Goal: Task Accomplishment & Management: Manage account settings

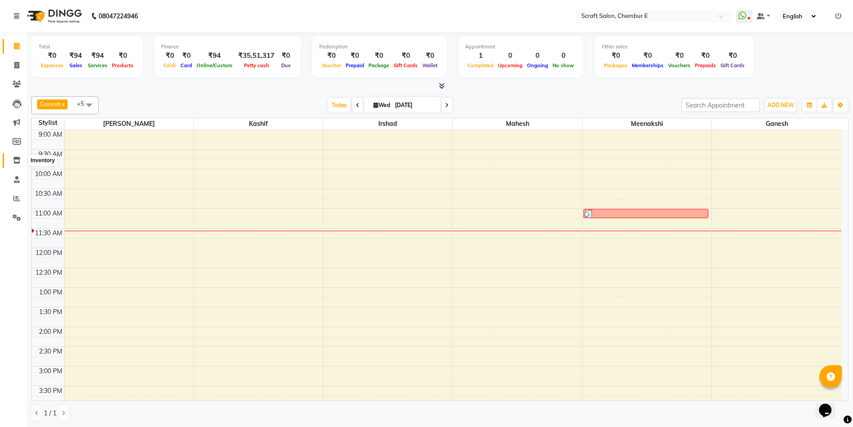
click at [17, 157] on icon at bounding box center [17, 160] width 8 height 7
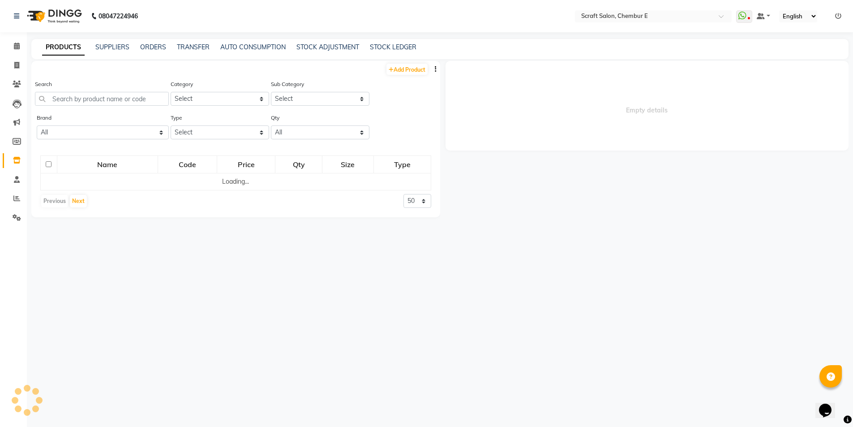
select select
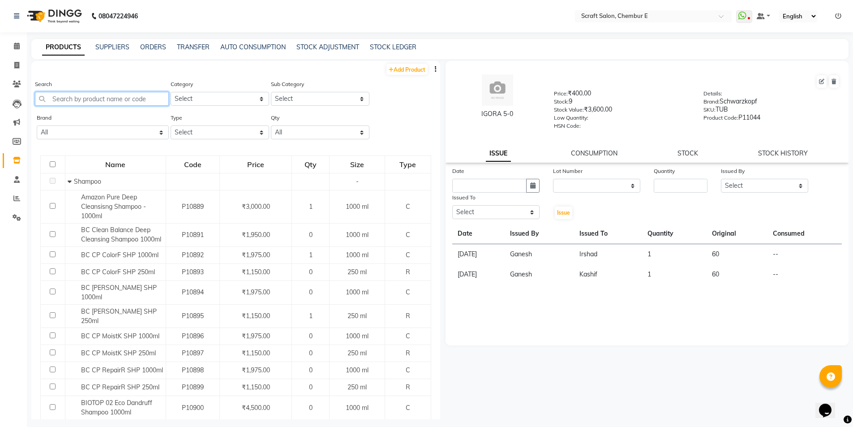
click at [127, 103] on input "text" at bounding box center [102, 99] width 134 height 14
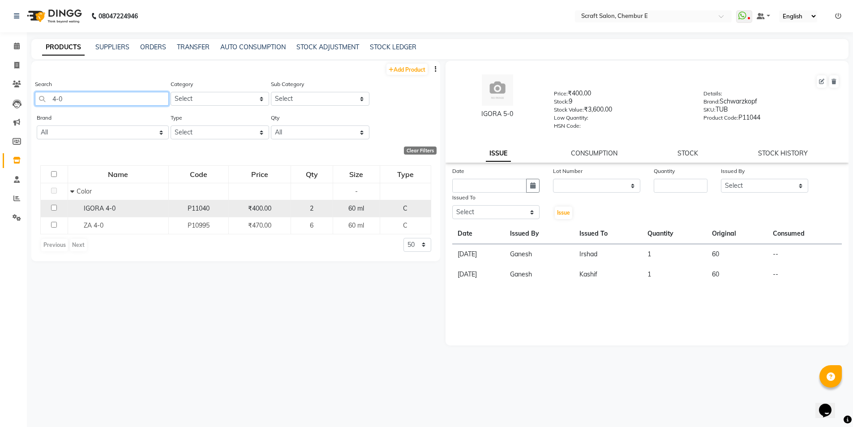
type input "4-0"
click at [54, 208] on input "checkbox" at bounding box center [54, 208] width 6 height 6
checkbox input "true"
select select
click at [687, 183] on input "number" at bounding box center [681, 186] width 54 height 14
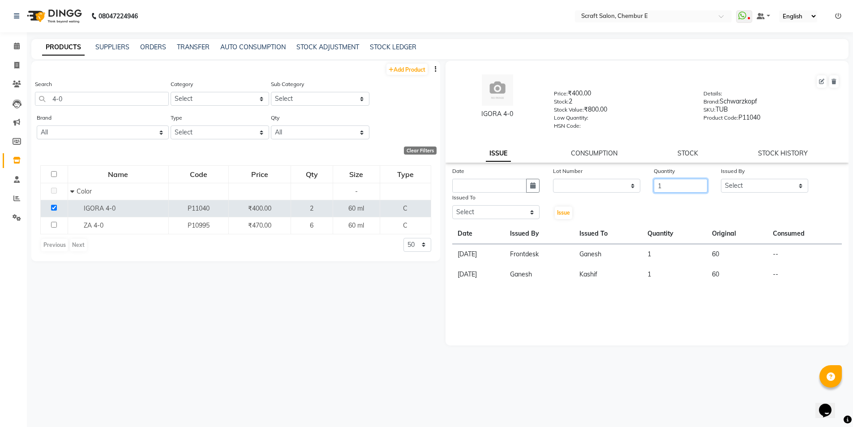
type input "1"
click at [798, 186] on select "Select Frontdesk Ganesh [PERSON_NAME] Mahesh Meenakshi [PERSON_NAME]" at bounding box center [764, 186] width 87 height 14
click at [721, 179] on select "Select Frontdesk Ganesh [PERSON_NAME] Mahesh Meenakshi [PERSON_NAME]" at bounding box center [764, 186] width 87 height 14
click at [804, 186] on select "Select Frontdesk Ganesh [PERSON_NAME] Mahesh Meenakshi [PERSON_NAME]" at bounding box center [764, 186] width 87 height 14
select select "19332"
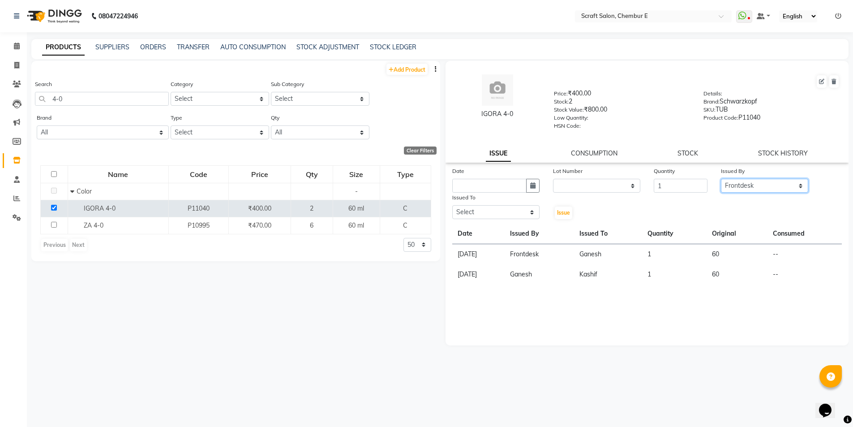
click at [721, 179] on select "Select Frontdesk Ganesh [PERSON_NAME] Mahesh Meenakshi [PERSON_NAME]" at bounding box center [764, 186] width 87 height 14
click at [533, 212] on select "Select Frontdesk Ganesh [PERSON_NAME] Mahesh Meenakshi [PERSON_NAME]" at bounding box center [495, 212] width 87 height 14
select select "33658"
click at [452, 205] on select "Select Frontdesk Ganesh [PERSON_NAME] Mahesh Meenakshi [PERSON_NAME]" at bounding box center [495, 212] width 87 height 14
click at [534, 189] on button "button" at bounding box center [532, 186] width 13 height 14
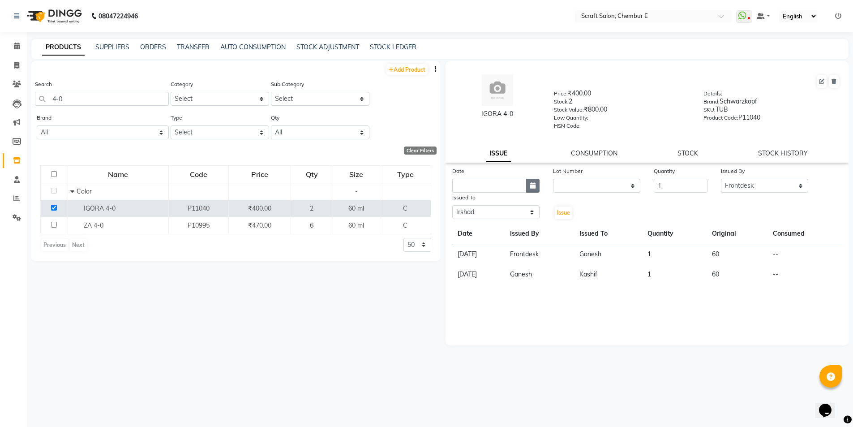
select select "9"
select select "2025"
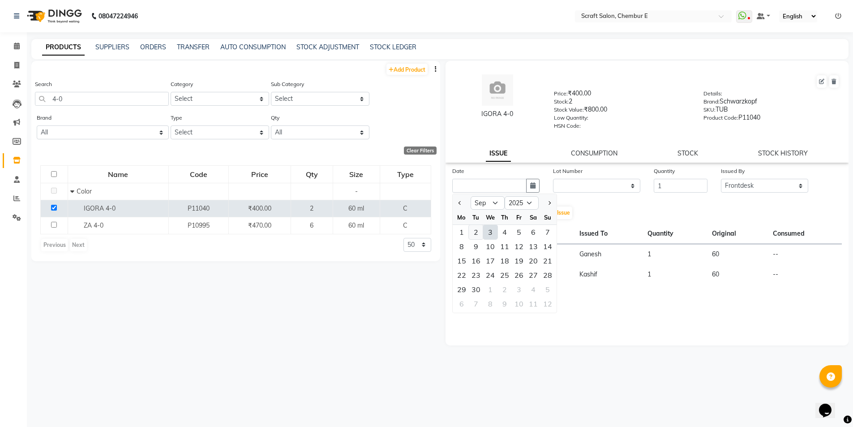
click at [477, 230] on div "2" at bounding box center [476, 232] width 14 height 14
type input "02-09-2025"
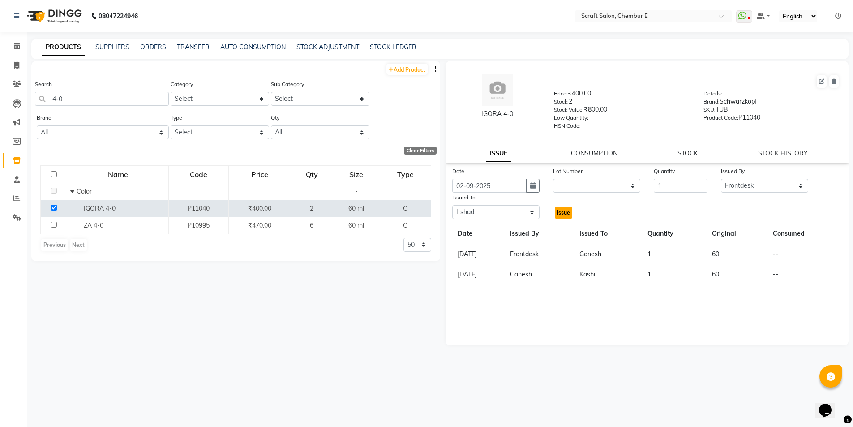
click at [564, 216] on button "Issue" at bounding box center [563, 212] width 17 height 13
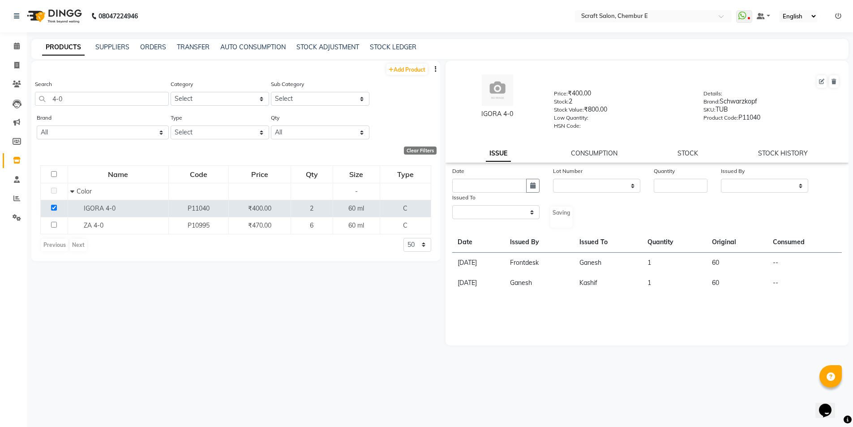
select select
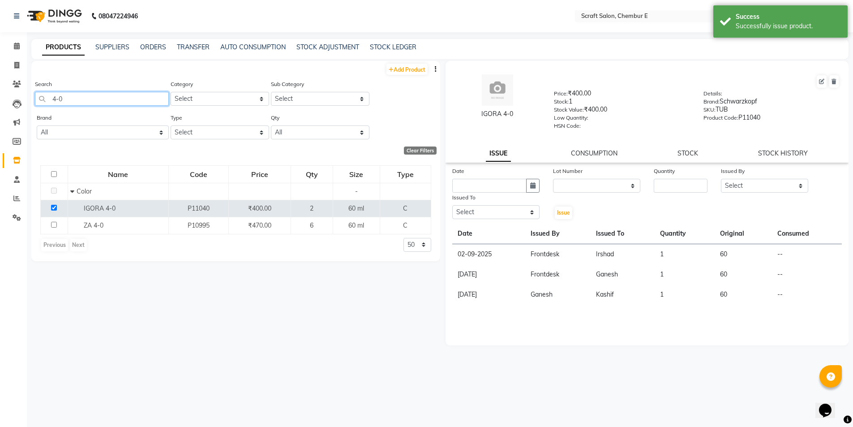
click at [56, 97] on input "4-0" at bounding box center [102, 99] width 134 height 14
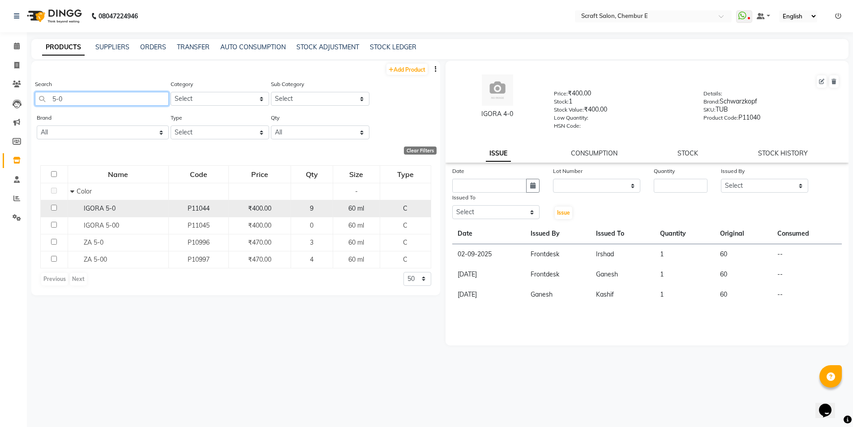
type input "5-0"
click at [94, 207] on span "IGORA 5-0" at bounding box center [100, 208] width 32 height 8
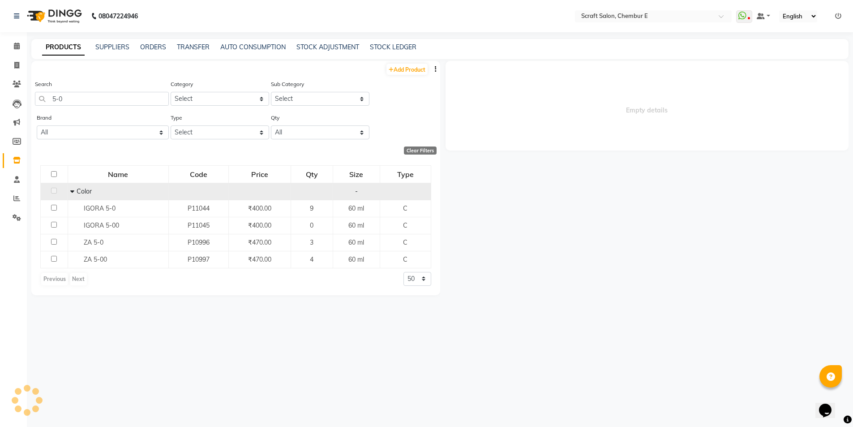
select select
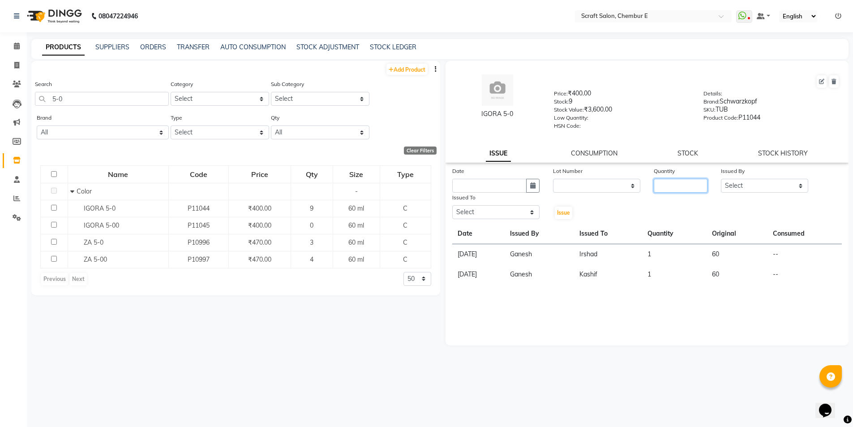
click at [703, 183] on input "number" at bounding box center [681, 186] width 54 height 14
type input "1"
click at [531, 186] on icon "button" at bounding box center [532, 185] width 5 height 6
select select "9"
select select "2025"
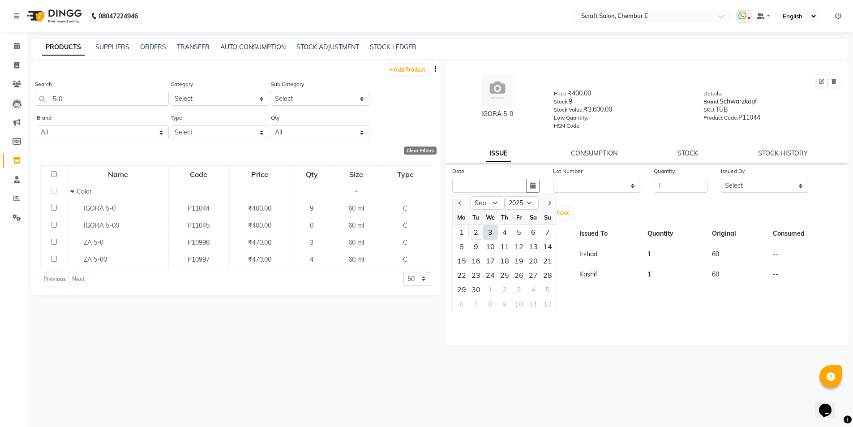
click at [480, 233] on div "2" at bounding box center [476, 232] width 14 height 14
type input "02-09-2025"
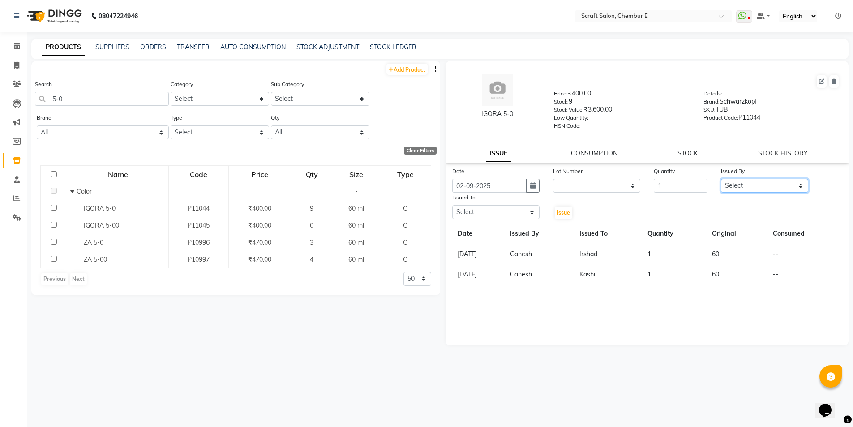
click at [802, 185] on select "Select Frontdesk Ganesh [PERSON_NAME] Mahesh Meenakshi [PERSON_NAME]" at bounding box center [764, 186] width 87 height 14
select select "19332"
click at [721, 179] on select "Select Frontdesk Ganesh [PERSON_NAME] Mahesh Meenakshi [PERSON_NAME]" at bounding box center [764, 186] width 87 height 14
drag, startPoint x: 530, startPoint y: 210, endPoint x: 523, endPoint y: 216, distance: 9.0
click at [530, 210] on select "Select Frontdesk Ganesh [PERSON_NAME] Mahesh Meenakshi [PERSON_NAME]" at bounding box center [495, 212] width 87 height 14
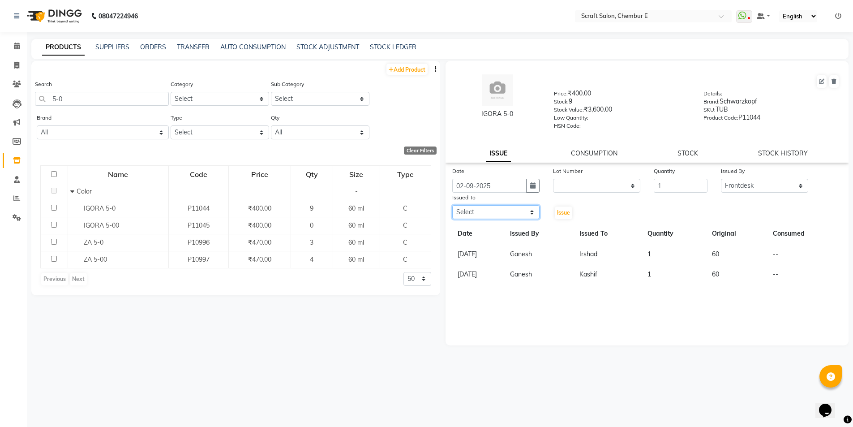
select select "33658"
click at [452, 205] on select "Select Frontdesk Ganesh [PERSON_NAME] Mahesh Meenakshi [PERSON_NAME]" at bounding box center [495, 212] width 87 height 14
click at [563, 212] on span "Issue" at bounding box center [563, 212] width 13 height 7
select select
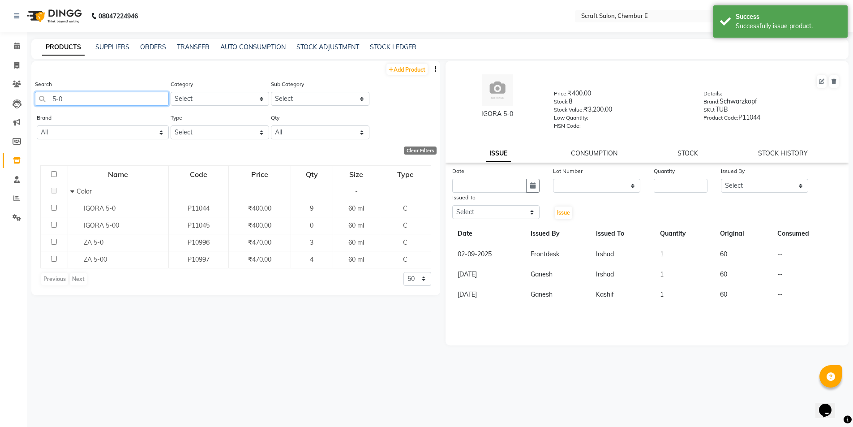
click at [64, 100] on input "5-0" at bounding box center [102, 99] width 134 height 14
type input "5"
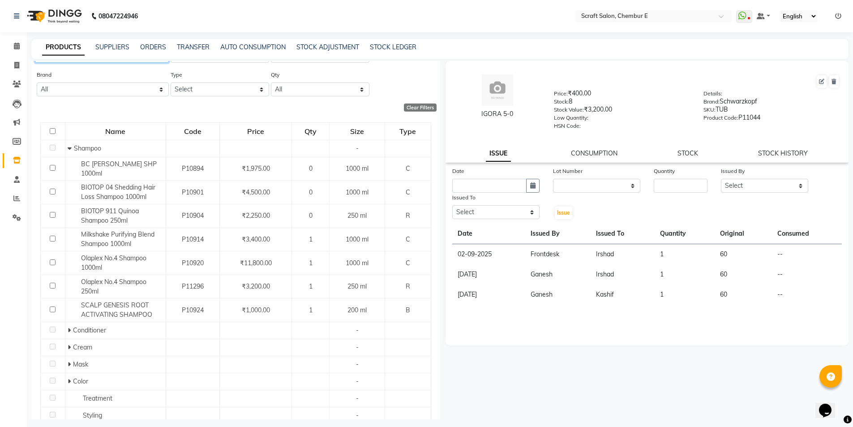
scroll to position [68, 0]
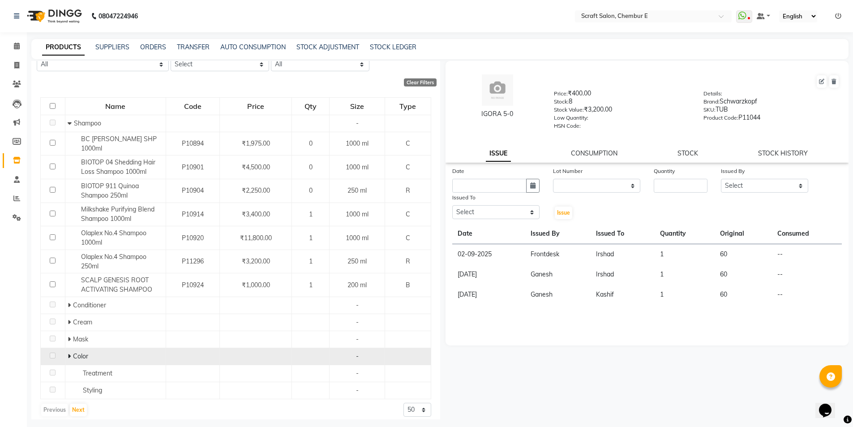
type input "4-68"
click at [80, 352] on span "Color" at bounding box center [80, 356] width 15 height 8
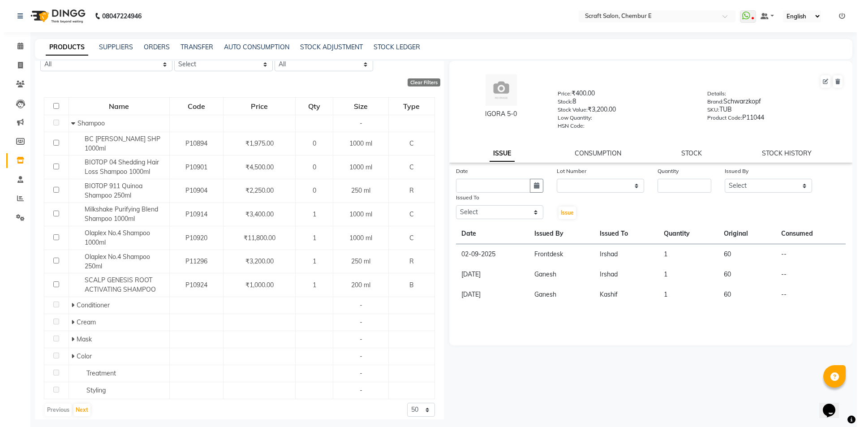
scroll to position [0, 0]
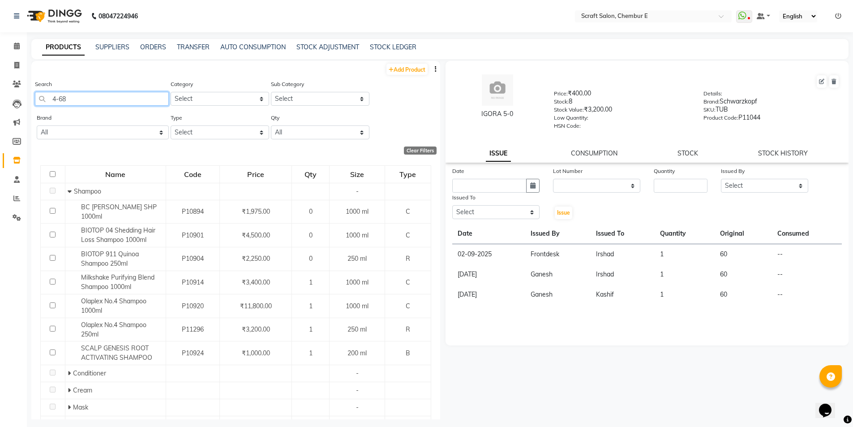
click at [102, 96] on input "4-68" at bounding box center [102, 99] width 134 height 14
click at [101, 99] on input "4-68" at bounding box center [102, 99] width 134 height 14
click at [668, 184] on input "number" at bounding box center [681, 186] width 54 height 14
type input "1"
click at [803, 186] on select "Select Frontdesk Ganesh [PERSON_NAME] Mahesh Meenakshi [PERSON_NAME]" at bounding box center [764, 186] width 87 height 14
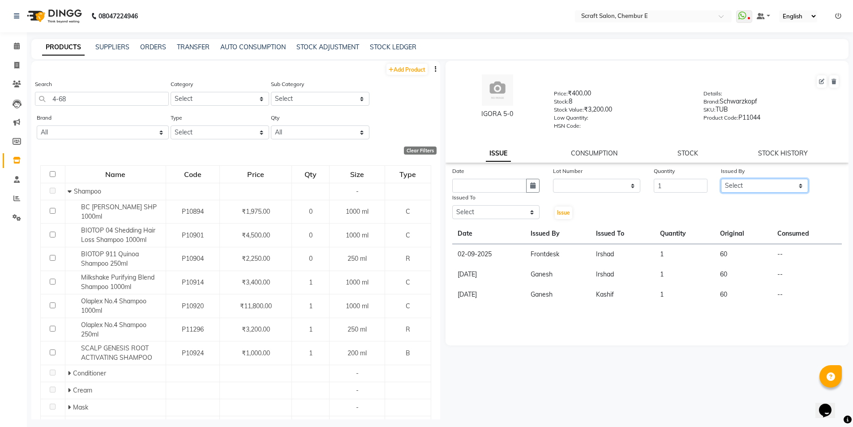
select select "19332"
click at [721, 179] on select "Select Frontdesk Ganesh [PERSON_NAME] Mahesh Meenakshi [PERSON_NAME]" at bounding box center [764, 186] width 87 height 14
click at [528, 184] on button "button" at bounding box center [532, 186] width 13 height 14
select select "9"
select select "2025"
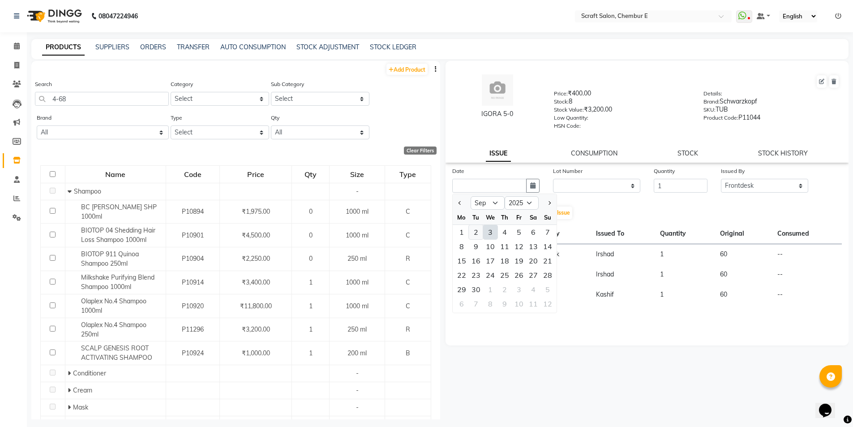
click at [477, 231] on div "2" at bounding box center [476, 232] width 14 height 14
type input "02-09-2025"
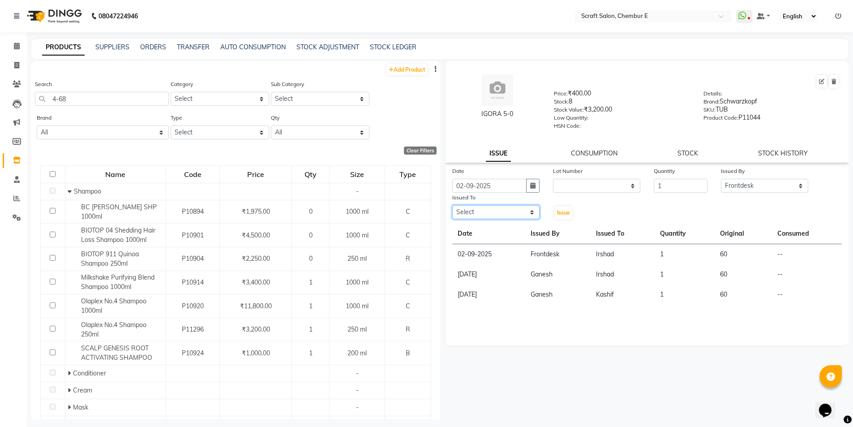
click at [532, 211] on select "Select Frontdesk Ganesh [PERSON_NAME] Mahesh Meenakshi [PERSON_NAME]" at bounding box center [495, 212] width 87 height 14
select select "33658"
click at [452, 205] on select "Select Frontdesk Ganesh [PERSON_NAME] Mahesh Meenakshi [PERSON_NAME]" at bounding box center [495, 212] width 87 height 14
click at [526, 212] on select "Select Frontdesk Ganesh [PERSON_NAME] Mahesh Meenakshi [PERSON_NAME]" at bounding box center [495, 212] width 87 height 14
click at [523, 214] on select "Select Frontdesk Ganesh [PERSON_NAME] Mahesh Meenakshi [PERSON_NAME]" at bounding box center [495, 212] width 87 height 14
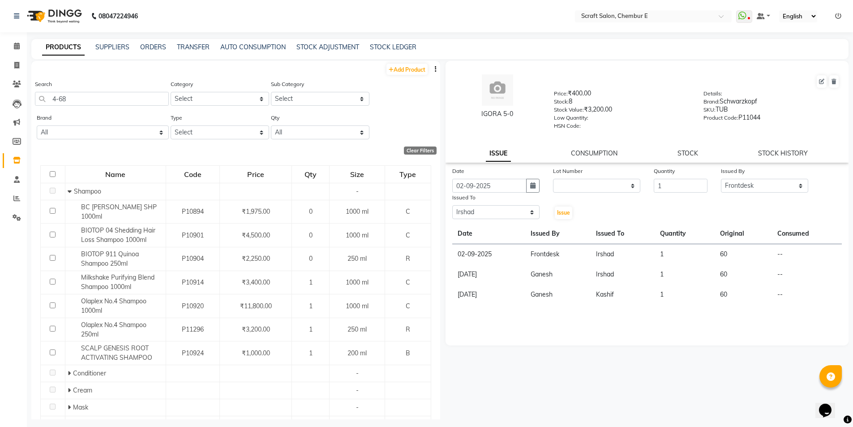
click at [690, 210] on div "Date [DATE] Lot Number None Quantity 1 Issued By Select Frontdesk [PERSON_NAME]…" at bounding box center [647, 193] width 403 height 54
click at [106, 99] on input "4-68" at bounding box center [102, 99] width 134 height 14
type input "4"
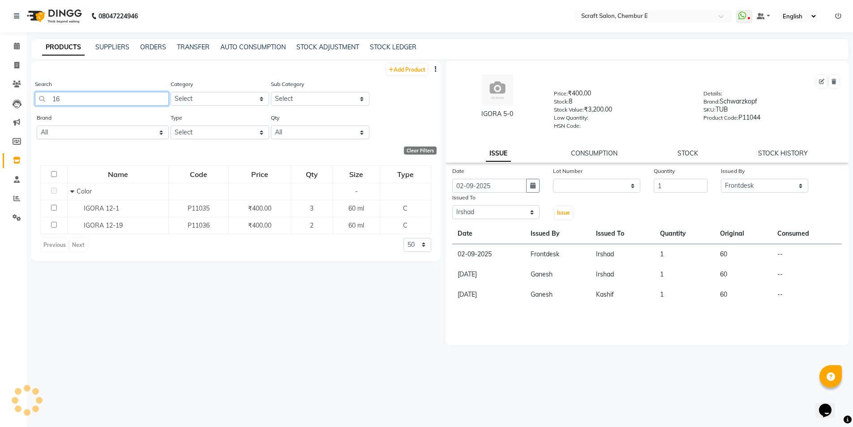
type input "1"
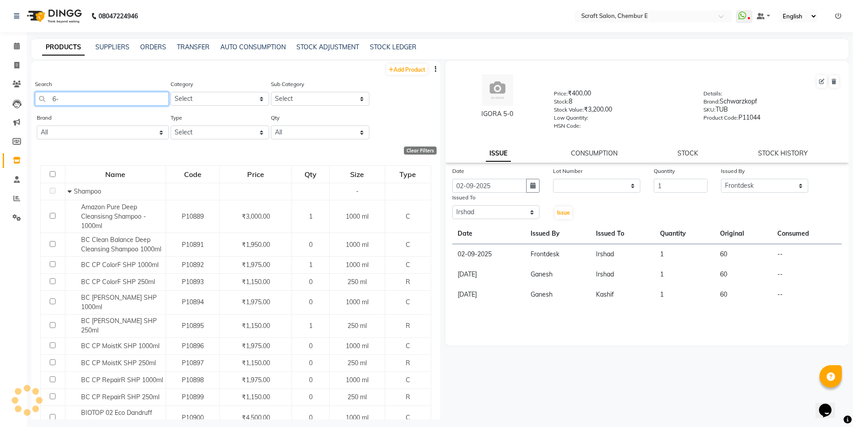
type input "6"
type input "12-1"
click at [389, 115] on div "Brand All Amazon [PERSON_NAME] Avl Biosoft Biotop Bluesky Bp Brazillian Hairtec…" at bounding box center [235, 130] width 409 height 34
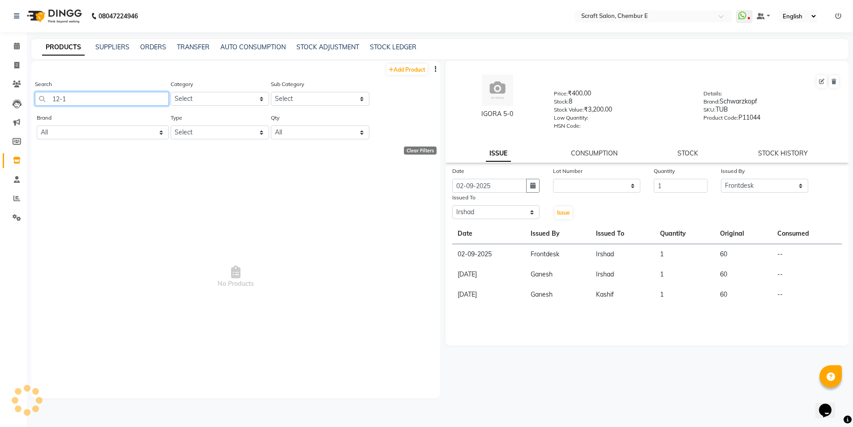
click at [85, 105] on input "12-1" at bounding box center [102, 99] width 134 height 14
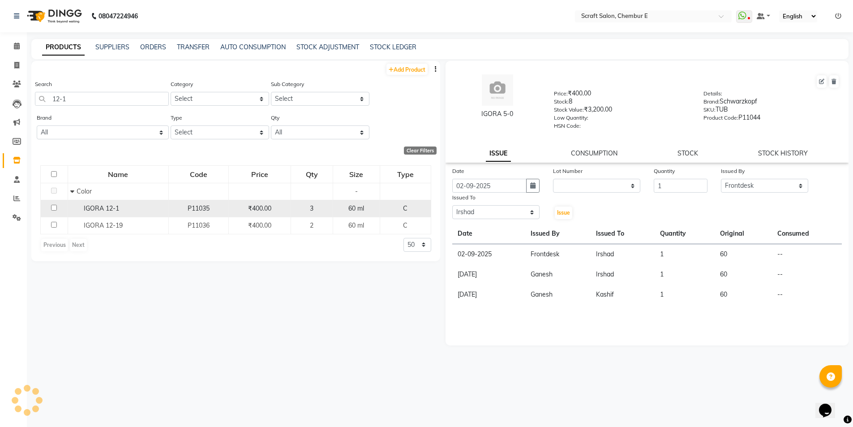
click at [54, 208] on input "checkbox" at bounding box center [54, 208] width 6 height 6
checkbox input "true"
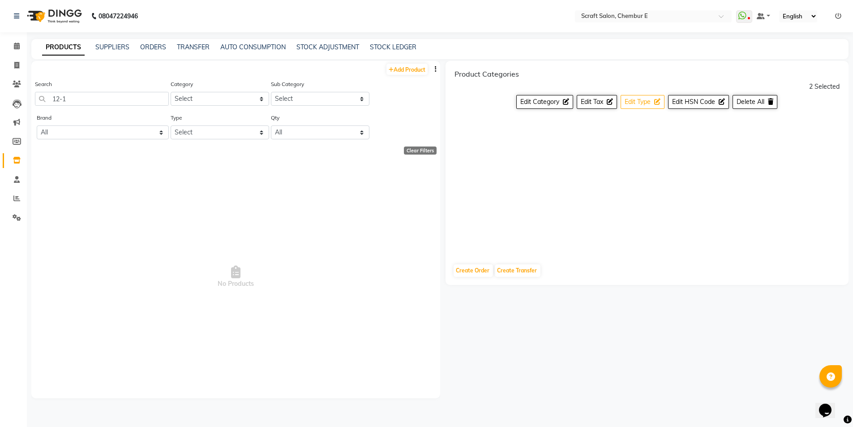
click at [650, 103] on span "Edit Type" at bounding box center [638, 102] width 26 height 8
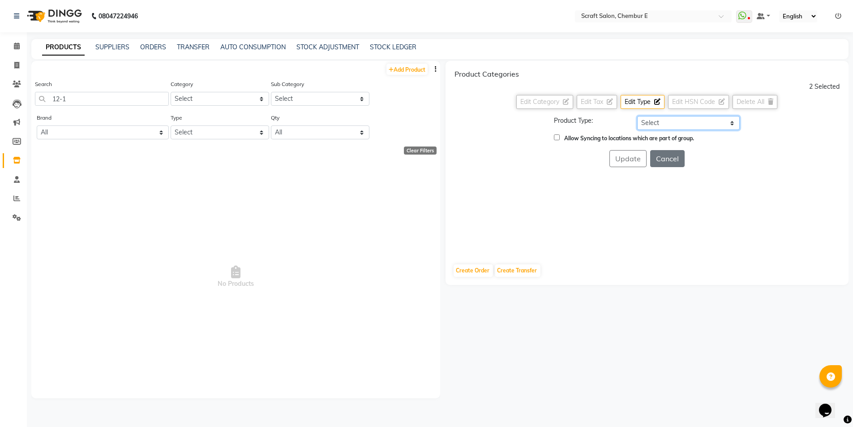
click at [733, 124] on select "Select Both Retail Consumable" at bounding box center [688, 123] width 103 height 14
select select "C"
click at [637, 116] on select "Select Both Retail Consumable" at bounding box center [688, 123] width 103 height 14
click at [557, 138] on input "Allow Syncing to locations which are part of group." at bounding box center [557, 137] width 6 height 6
checkbox input "true"
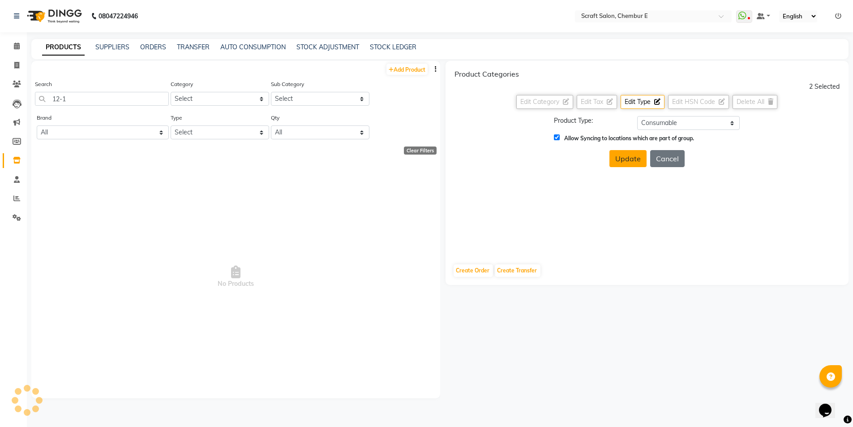
click at [633, 165] on button "Update" at bounding box center [627, 158] width 37 height 17
click at [677, 156] on button "Cancel" at bounding box center [667, 158] width 34 height 17
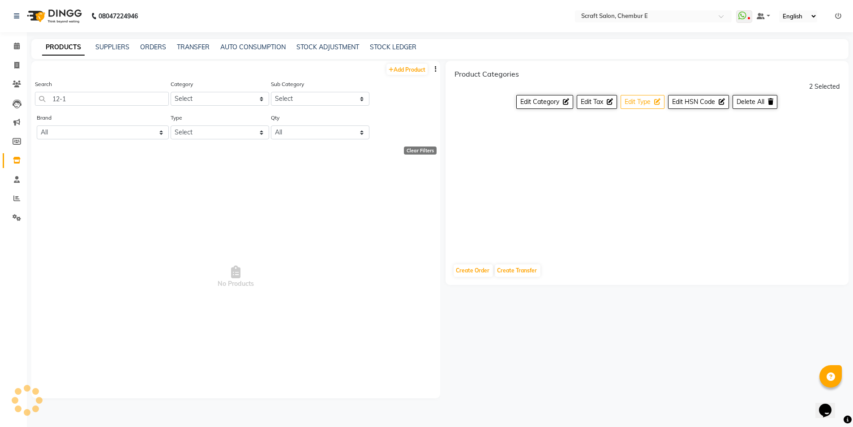
click at [646, 100] on span "Edit Type" at bounding box center [638, 102] width 26 height 8
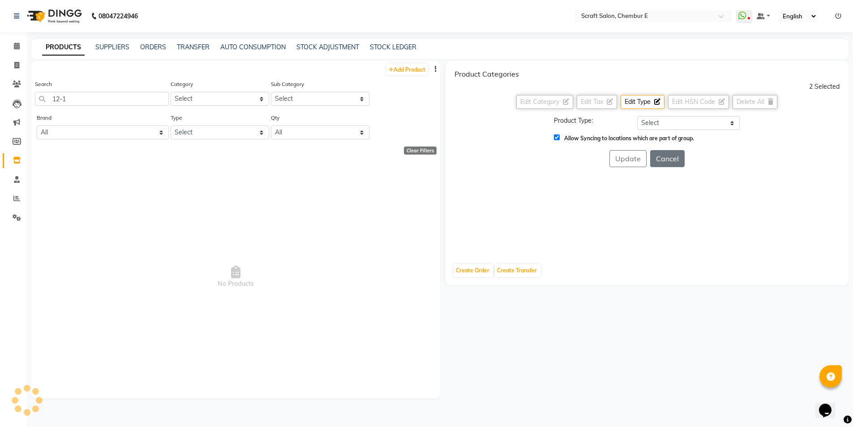
click at [555, 135] on input "Allow Syncing to locations which are part of group." at bounding box center [557, 137] width 6 height 6
checkbox input "false"
click at [730, 121] on select "Select Both Retail Consumable" at bounding box center [688, 123] width 103 height 14
select select "C"
click at [637, 116] on select "Select Both Retail Consumable" at bounding box center [688, 123] width 103 height 14
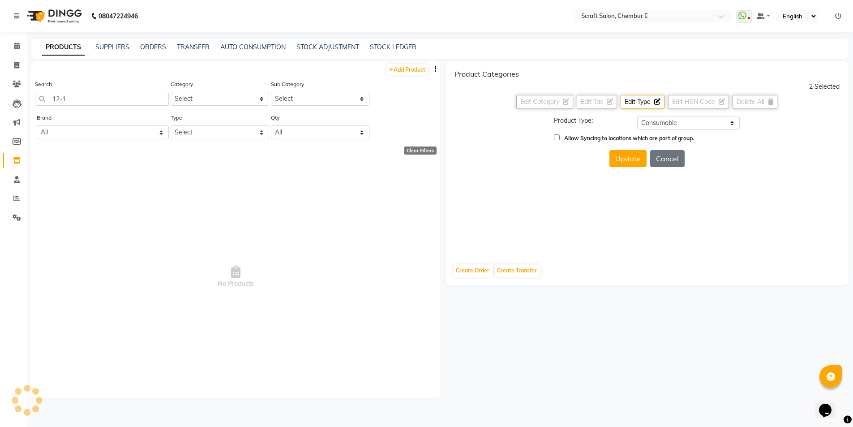
click at [558, 136] on input "Allow Syncing to locations which are part of group." at bounding box center [557, 137] width 6 height 6
checkbox input "true"
click at [630, 161] on button "Update" at bounding box center [627, 158] width 37 height 17
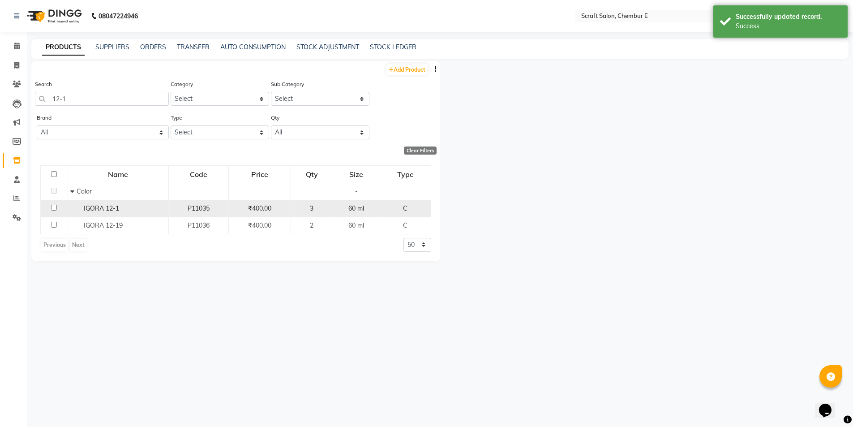
click at [51, 208] on td at bounding box center [54, 208] width 27 height 17
click at [54, 207] on input "checkbox" at bounding box center [54, 208] width 6 height 6
checkbox input "true"
select select
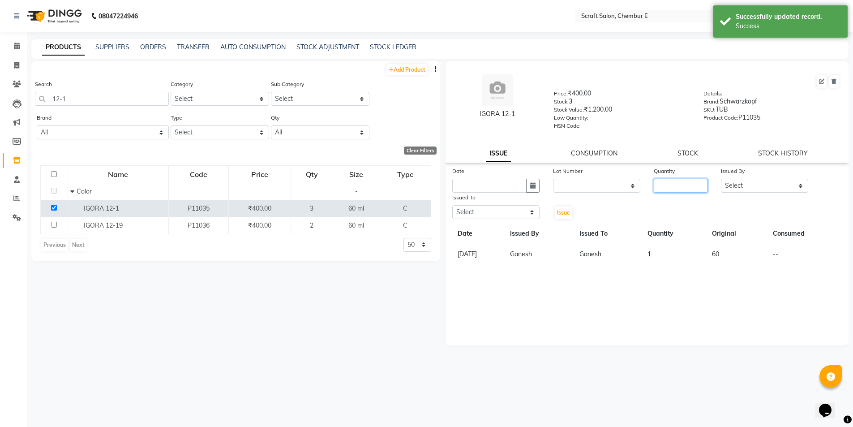
click at [703, 189] on input "number" at bounding box center [681, 186] width 54 height 14
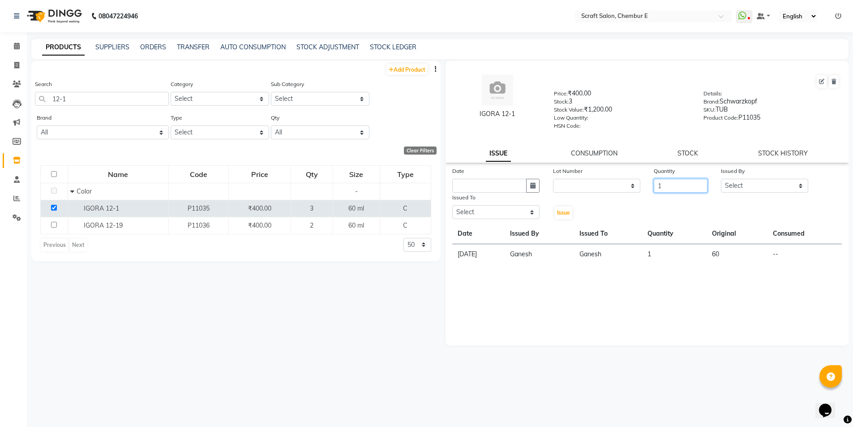
type input "1"
click at [801, 187] on select "Select Frontdesk Ganesh [PERSON_NAME] Mahesh Meenakshi [PERSON_NAME]" at bounding box center [764, 186] width 87 height 14
select select "19332"
click at [721, 179] on select "Select Frontdesk Ganesh [PERSON_NAME] Mahesh Meenakshi [PERSON_NAME]" at bounding box center [764, 186] width 87 height 14
click at [533, 188] on icon "button" at bounding box center [532, 185] width 5 height 6
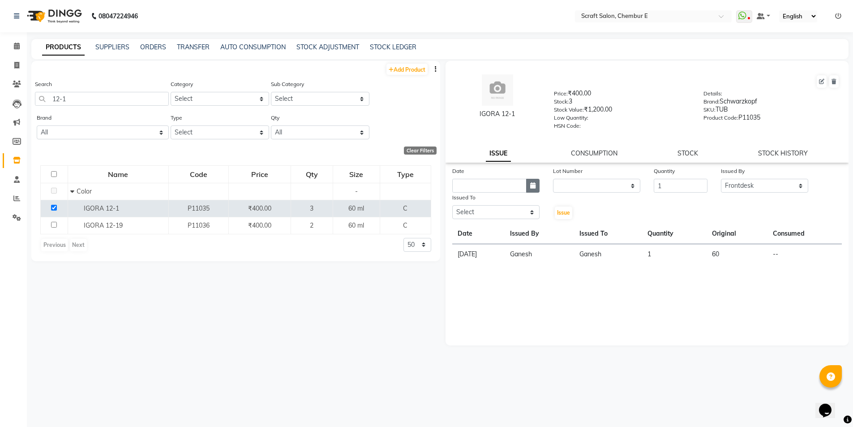
select select "9"
select select "2025"
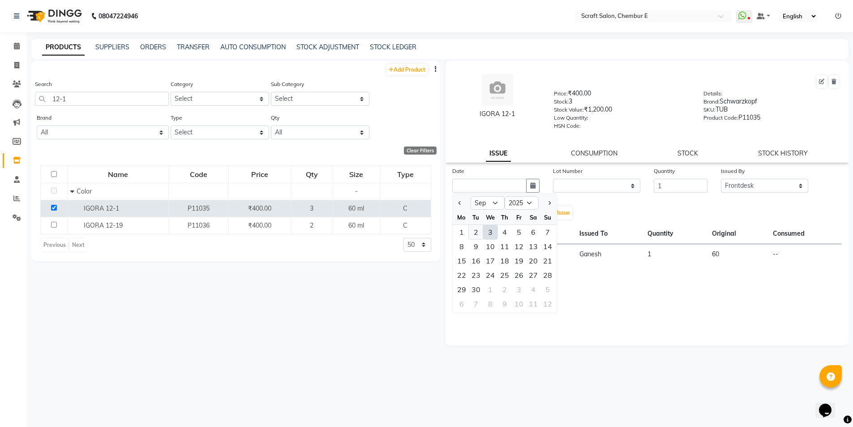
click at [475, 230] on div "2" at bounding box center [476, 232] width 14 height 14
type input "02-09-2025"
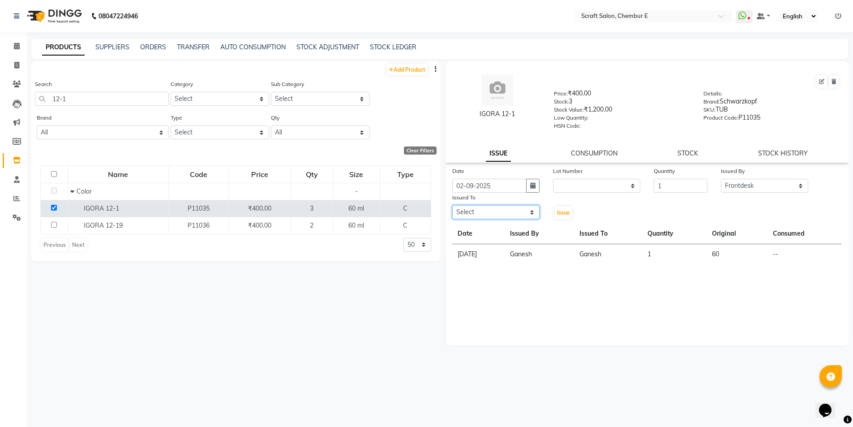
drag, startPoint x: 530, startPoint y: 212, endPoint x: 525, endPoint y: 214, distance: 5.2
click at [530, 212] on select "Select Frontdesk Ganesh [PERSON_NAME] Mahesh Meenakshi [PERSON_NAME]" at bounding box center [495, 212] width 87 height 14
select select "33658"
click at [452, 205] on select "Select Frontdesk Ganesh [PERSON_NAME] Mahesh Meenakshi [PERSON_NAME]" at bounding box center [495, 212] width 87 height 14
click at [559, 216] on button "Issue" at bounding box center [563, 212] width 17 height 13
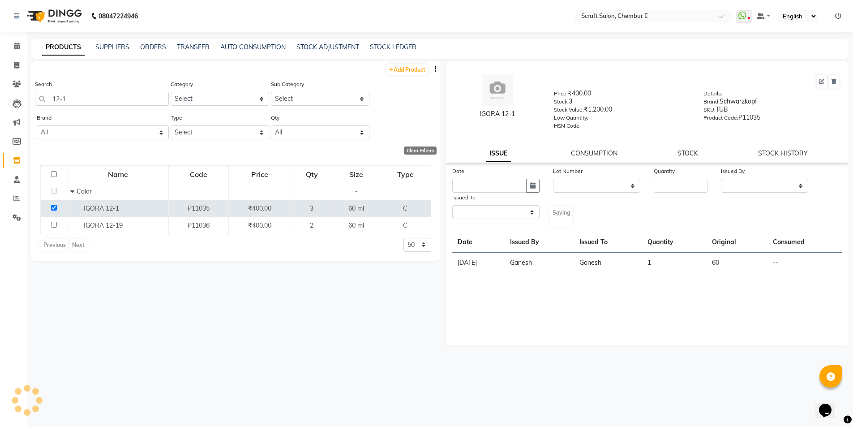
select select
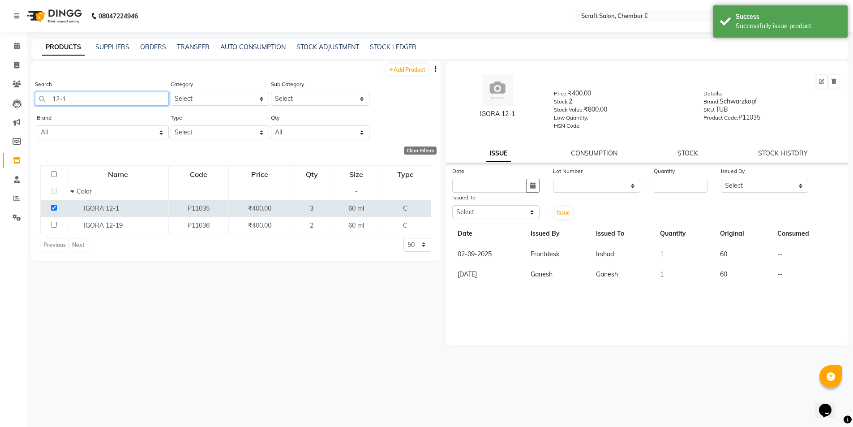
click at [109, 96] on input "12-1" at bounding box center [102, 99] width 134 height 14
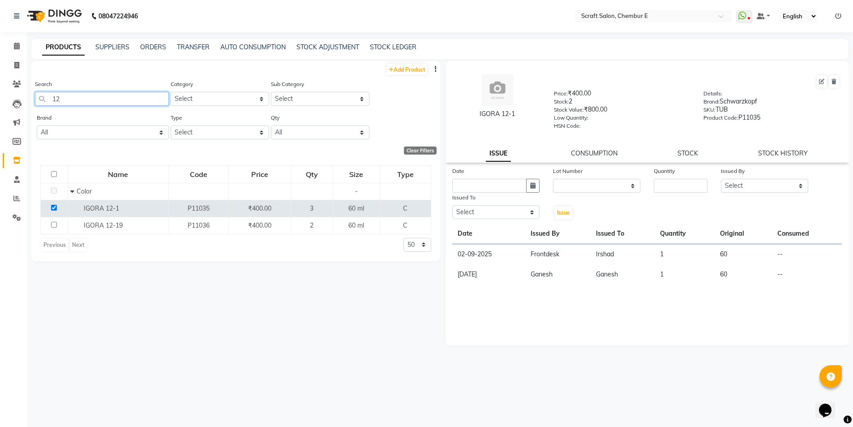
type input "1"
type input "4-68"
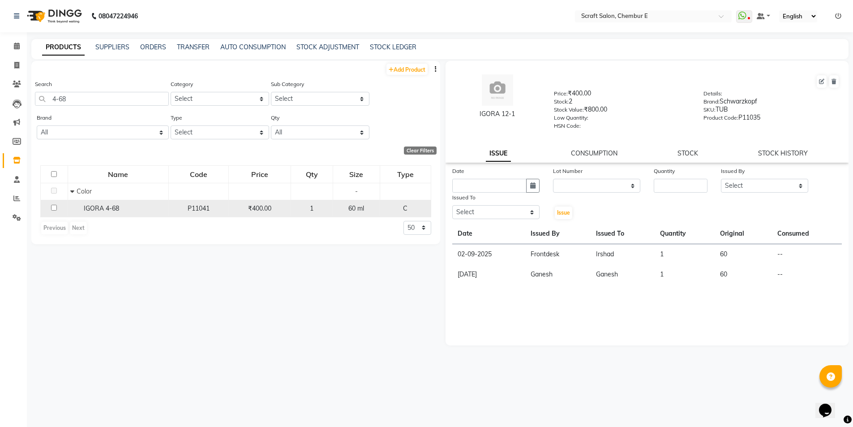
click at [53, 207] on input "checkbox" at bounding box center [54, 208] width 6 height 6
checkbox input "true"
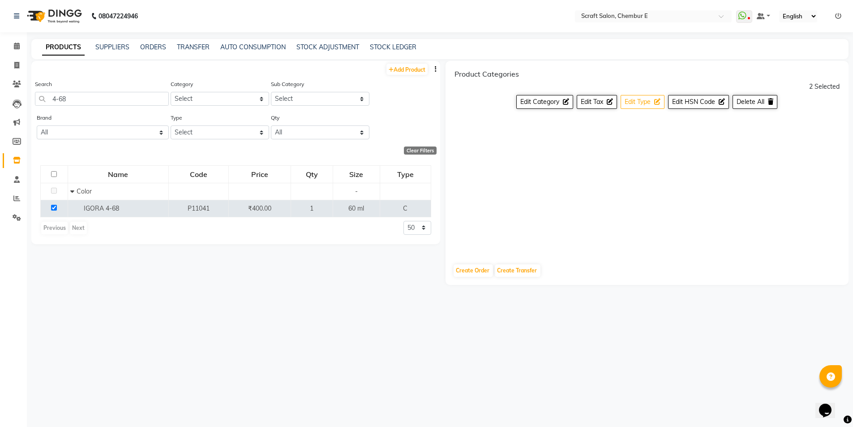
click at [634, 103] on span "Edit Type" at bounding box center [638, 102] width 26 height 8
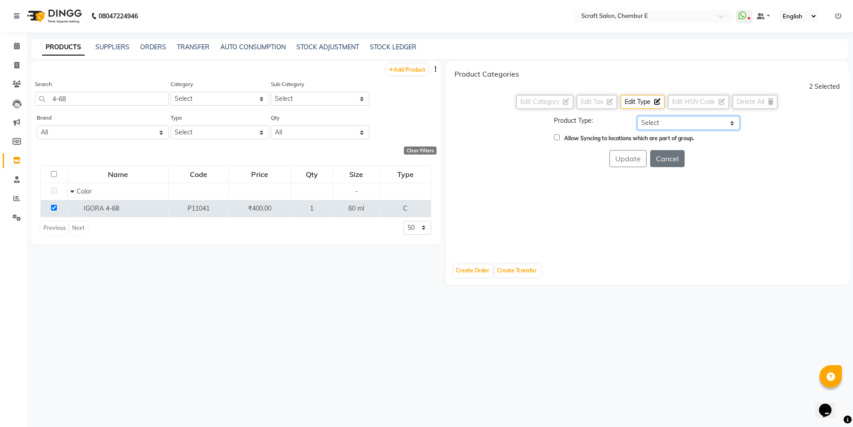
drag, startPoint x: 731, startPoint y: 123, endPoint x: 725, endPoint y: 128, distance: 8.0
click at [731, 123] on select "Select Both Retail Consumable" at bounding box center [688, 123] width 103 height 14
select select "C"
click at [637, 116] on select "Select Both Retail Consumable" at bounding box center [688, 123] width 103 height 14
click at [558, 137] on input "Allow Syncing to locations which are part of group." at bounding box center [557, 137] width 6 height 6
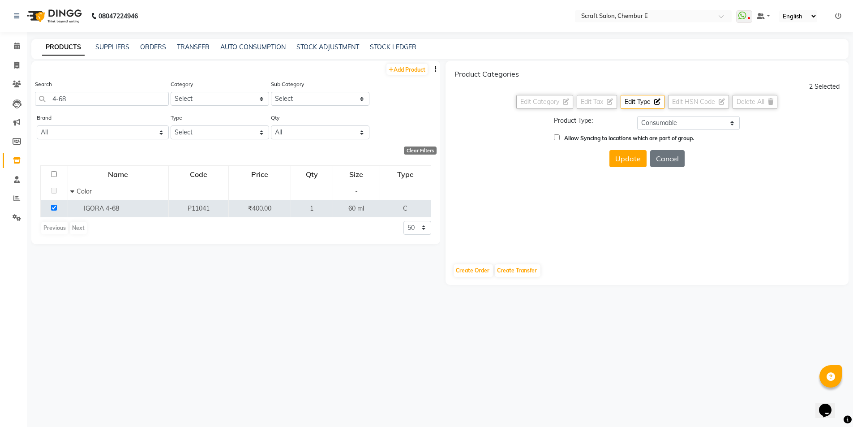
checkbox input "true"
click at [622, 157] on button "Update" at bounding box center [627, 158] width 37 height 17
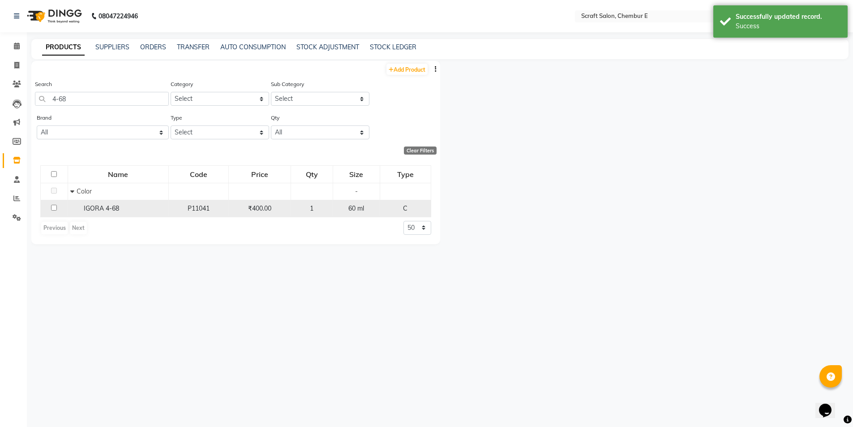
click at [54, 208] on input "checkbox" at bounding box center [54, 208] width 6 height 6
checkbox input "true"
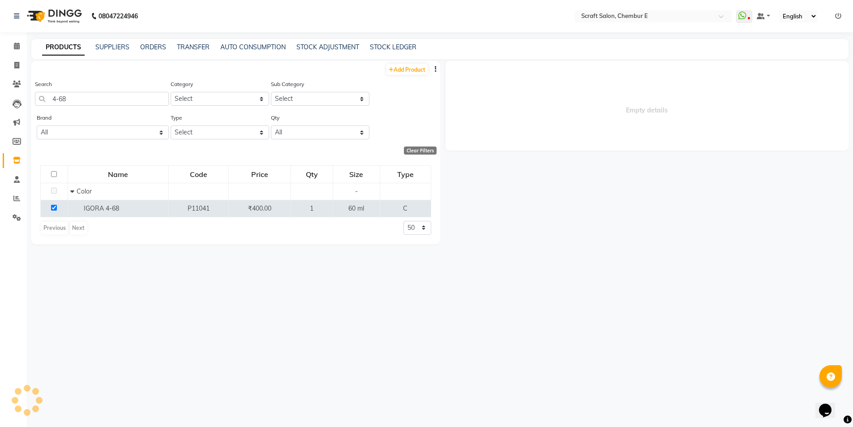
select select
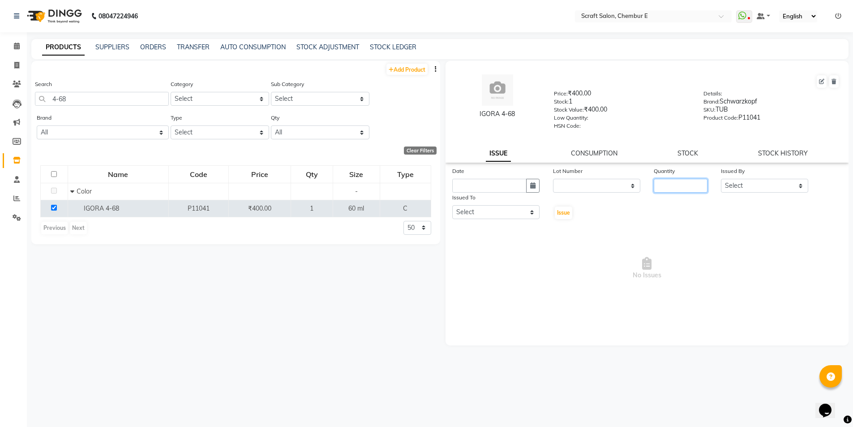
click at [676, 190] on input "number" at bounding box center [681, 186] width 54 height 14
type input "1"
drag, startPoint x: 801, startPoint y: 183, endPoint x: 786, endPoint y: 189, distance: 15.3
click at [801, 183] on select "Select Frontdesk Ganesh [PERSON_NAME] Mahesh Meenakshi [PERSON_NAME]" at bounding box center [764, 186] width 87 height 14
select select "19332"
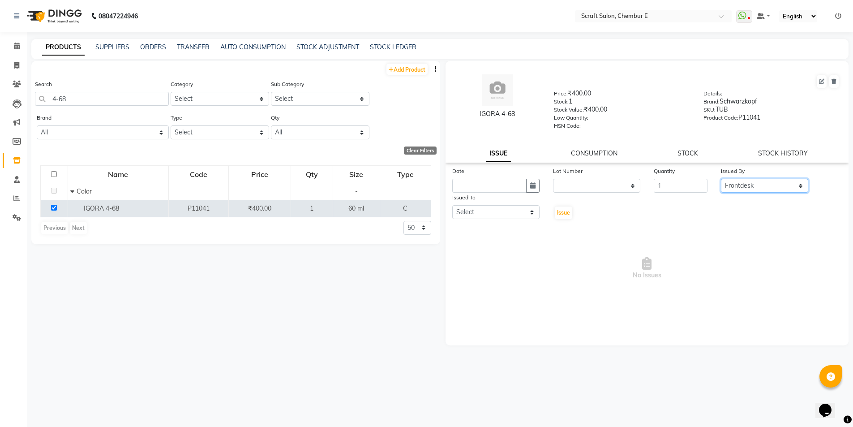
click at [721, 179] on select "Select Frontdesk Ganesh [PERSON_NAME] Mahesh Meenakshi [PERSON_NAME]" at bounding box center [764, 186] width 87 height 14
drag, startPoint x: 533, startPoint y: 186, endPoint x: 527, endPoint y: 193, distance: 8.9
click at [532, 186] on icon "button" at bounding box center [532, 185] width 5 height 6
select select "9"
select select "2025"
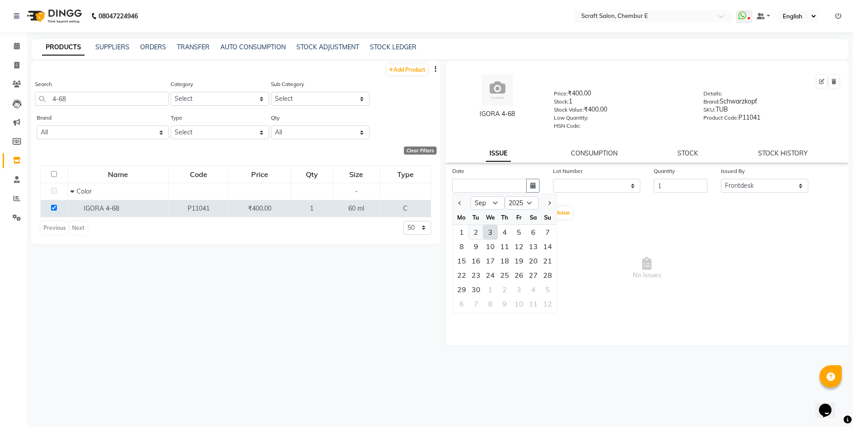
click at [476, 232] on div "2" at bounding box center [476, 232] width 14 height 14
type input "02-09-2025"
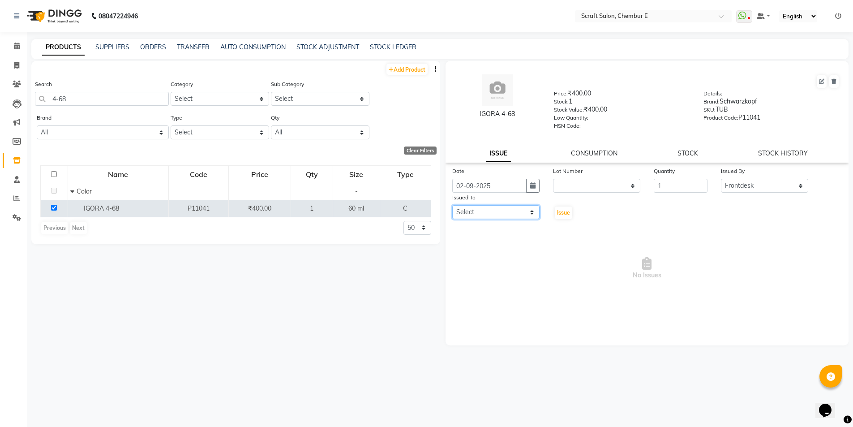
click at [534, 215] on select "Select Frontdesk Ganesh [PERSON_NAME] Mahesh Meenakshi [PERSON_NAME]" at bounding box center [495, 212] width 87 height 14
select select "33658"
click at [452, 205] on select "Select Frontdesk Ganesh [PERSON_NAME] Mahesh Meenakshi [PERSON_NAME]" at bounding box center [495, 212] width 87 height 14
click at [566, 212] on span "Issue" at bounding box center [563, 212] width 13 height 7
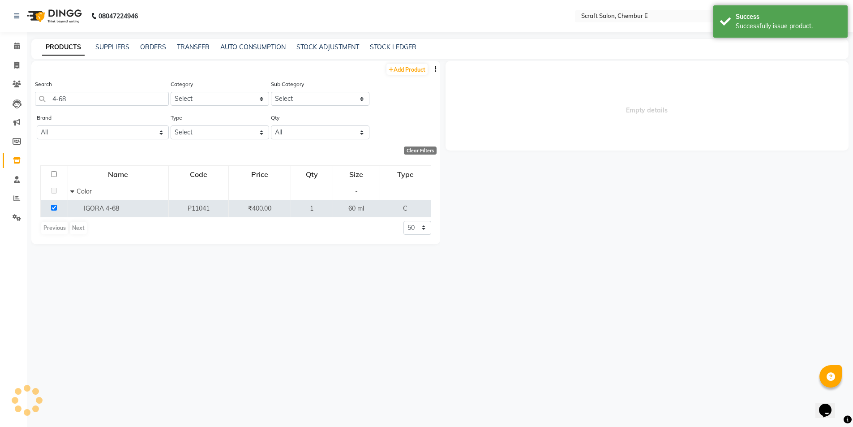
select select
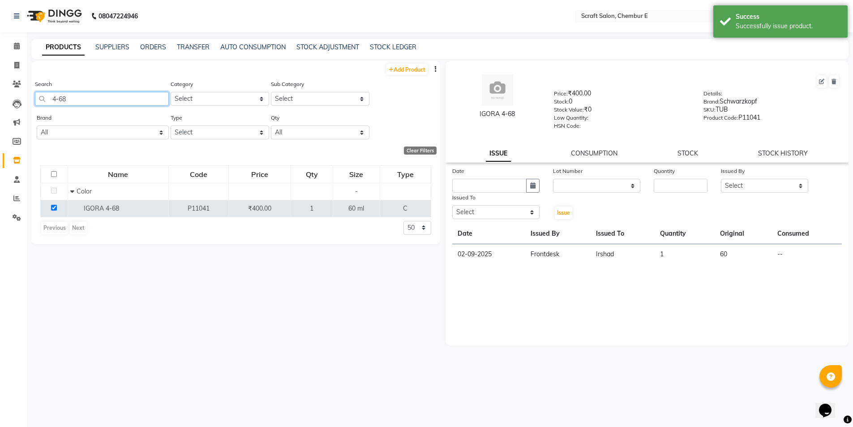
click at [81, 100] on input "4-68" at bounding box center [102, 99] width 134 height 14
type input "4"
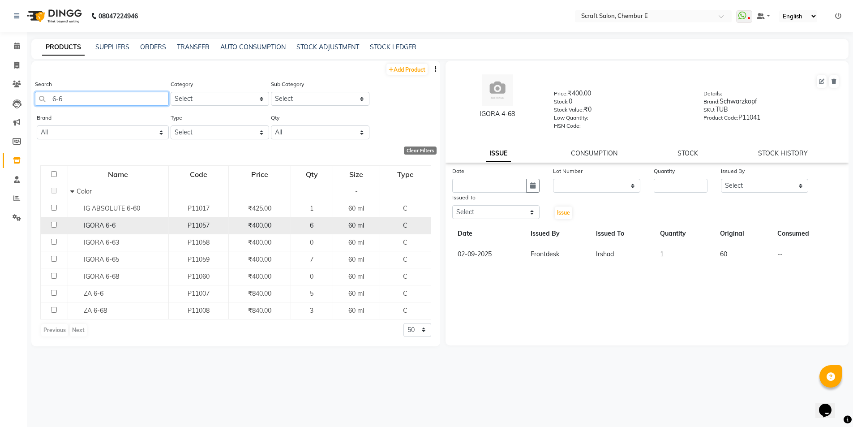
type input "6-6"
click at [88, 225] on span "IGORA 6-6" at bounding box center [100, 225] width 32 height 8
select select
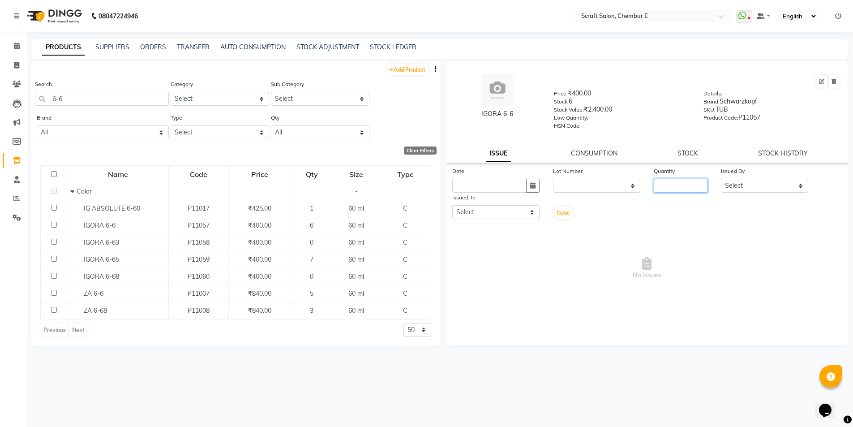
click at [678, 188] on input "number" at bounding box center [681, 186] width 54 height 14
type input "1"
drag, startPoint x: 798, startPoint y: 184, endPoint x: 793, endPoint y: 187, distance: 5.6
click at [798, 184] on select "Select Frontdesk Ganesh [PERSON_NAME] Mahesh Meenakshi [PERSON_NAME]" at bounding box center [764, 186] width 87 height 14
select select "19332"
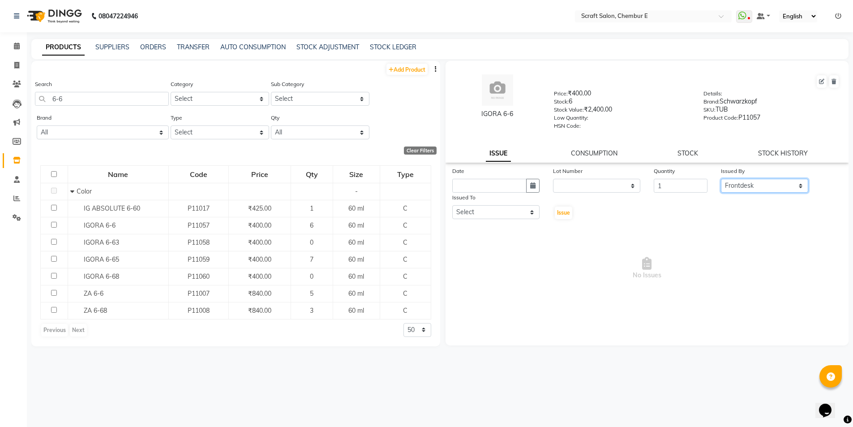
click at [721, 179] on select "Select Frontdesk Ganesh [PERSON_NAME] Mahesh Meenakshi [PERSON_NAME]" at bounding box center [764, 186] width 87 height 14
click at [537, 182] on button "button" at bounding box center [532, 186] width 13 height 14
select select "9"
select select "2025"
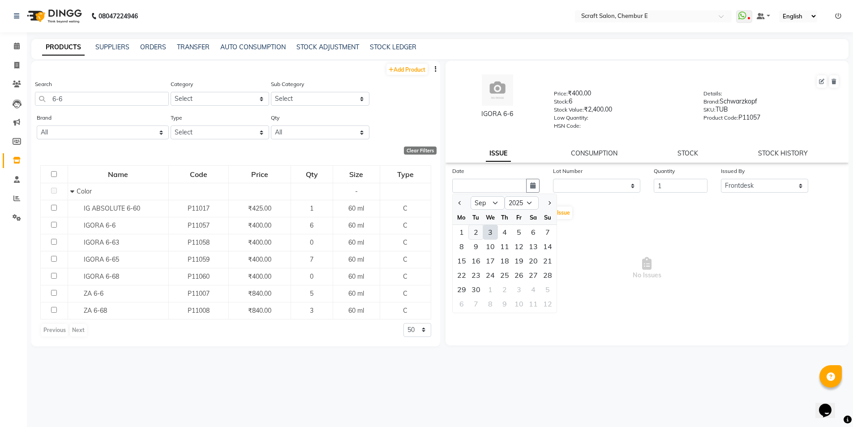
click at [475, 232] on div "2" at bounding box center [476, 232] width 14 height 14
type input "02-09-2025"
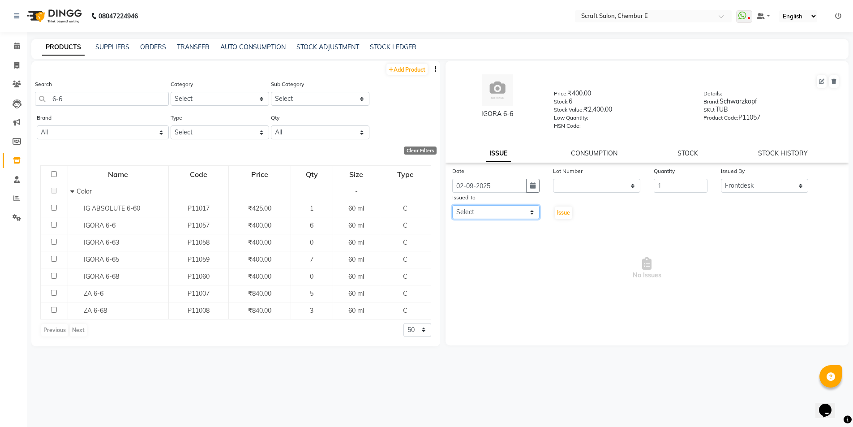
click at [515, 212] on select "Select Frontdesk Ganesh [PERSON_NAME] Mahesh Meenakshi [PERSON_NAME]" at bounding box center [495, 212] width 87 height 14
select select "33658"
click at [452, 205] on select "Select Frontdesk Ganesh [PERSON_NAME] Mahesh Meenakshi [PERSON_NAME]" at bounding box center [495, 212] width 87 height 14
click at [567, 213] on span "Issue" at bounding box center [563, 212] width 13 height 7
select select
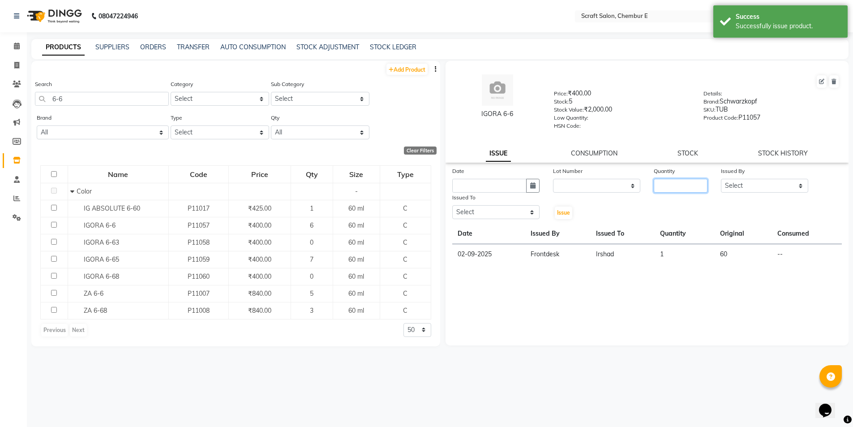
click at [673, 185] on input "number" at bounding box center [681, 186] width 54 height 14
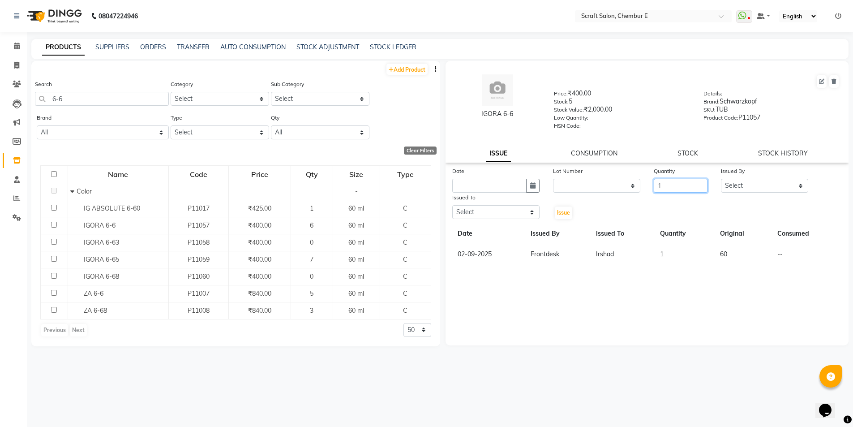
type input "1"
click at [799, 186] on select "Select Frontdesk Ganesh [PERSON_NAME] Mahesh Meenakshi [PERSON_NAME]" at bounding box center [764, 186] width 87 height 14
select select "19332"
click at [721, 179] on select "Select Frontdesk Ganesh [PERSON_NAME] Mahesh Meenakshi [PERSON_NAME]" at bounding box center [764, 186] width 87 height 14
click at [534, 213] on select "Select Frontdesk Ganesh [PERSON_NAME] Mahesh Meenakshi [PERSON_NAME]" at bounding box center [495, 212] width 87 height 14
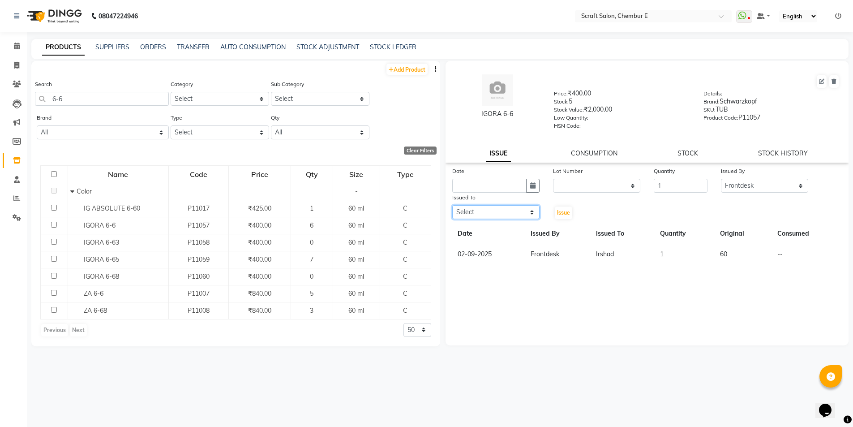
select select "33658"
click at [452, 205] on select "Select Frontdesk Ganesh [PERSON_NAME] Mahesh Meenakshi [PERSON_NAME]" at bounding box center [495, 212] width 87 height 14
click at [534, 185] on icon "button" at bounding box center [532, 185] width 5 height 6
select select "9"
select select "2025"
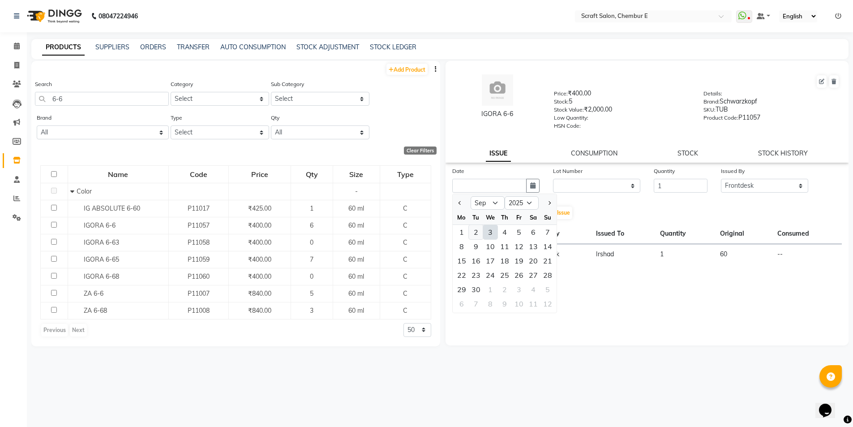
click at [476, 233] on div "2" at bounding box center [476, 232] width 14 height 14
type input "02-09-2025"
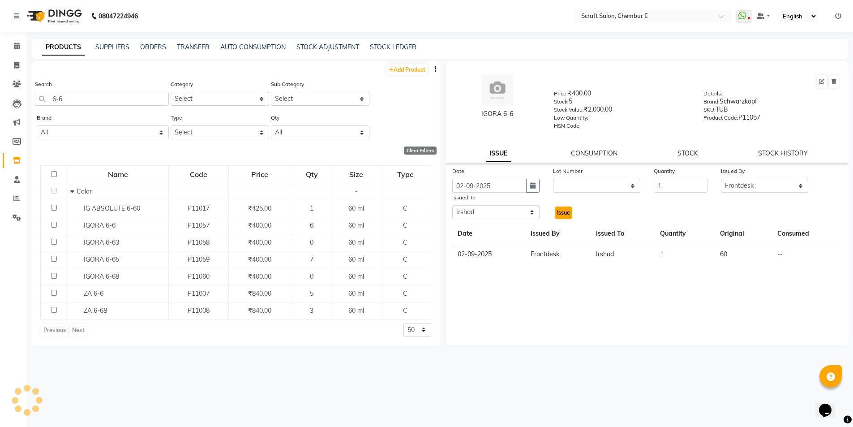
click at [565, 214] on span "Issue" at bounding box center [563, 212] width 13 height 7
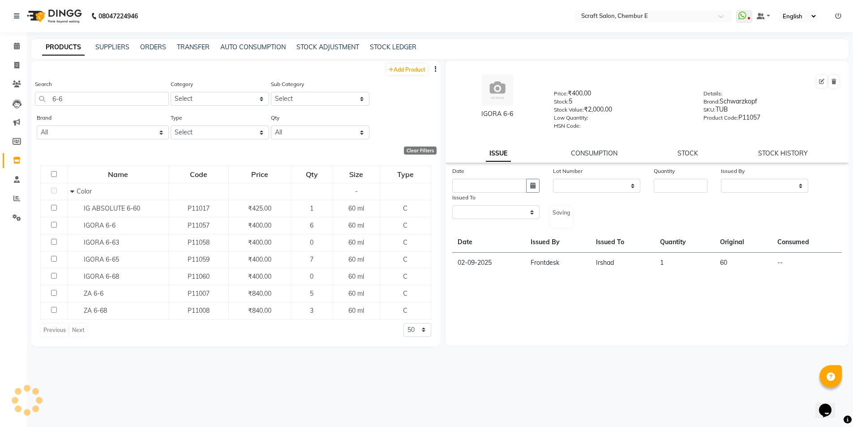
select select
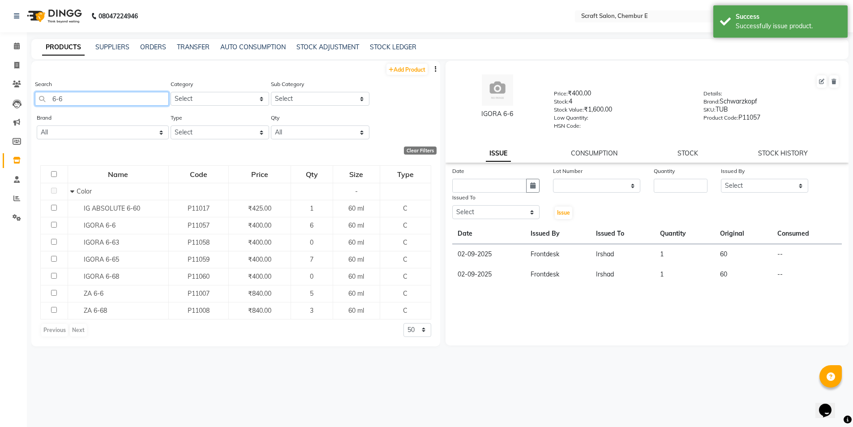
click at [74, 93] on input "6-6" at bounding box center [102, 99] width 134 height 14
type input "6"
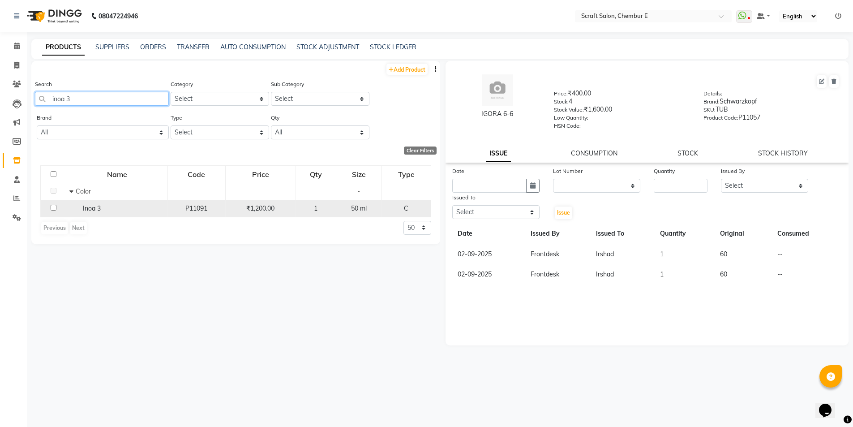
type input "inoa 3"
click at [51, 209] on input "checkbox" at bounding box center [54, 208] width 6 height 6
checkbox input "true"
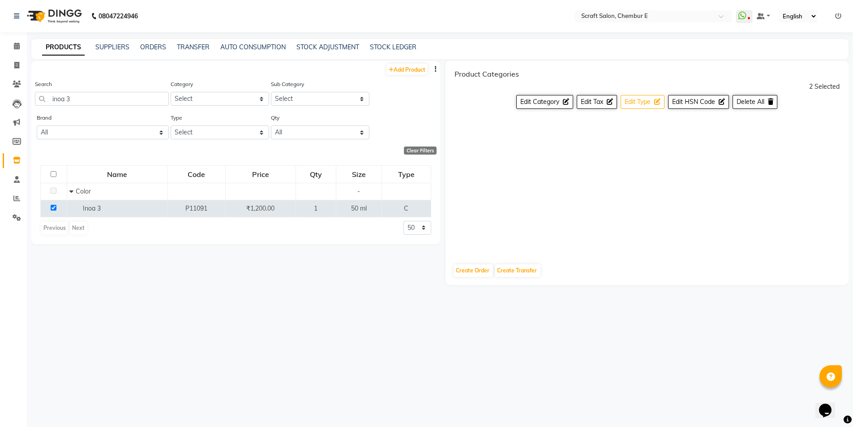
click at [634, 99] on span "Edit Type" at bounding box center [638, 102] width 26 height 8
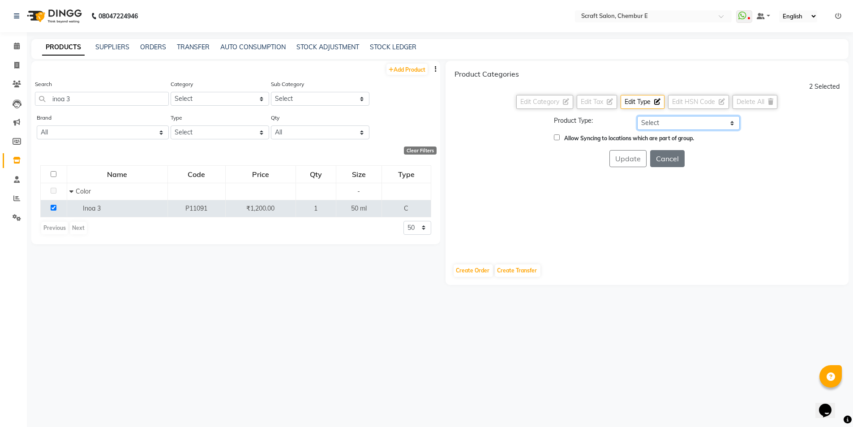
drag, startPoint x: 734, startPoint y: 122, endPoint x: 728, endPoint y: 129, distance: 8.9
click at [733, 122] on select "Select Both Retail Consumable" at bounding box center [688, 123] width 103 height 14
select select "C"
click at [637, 116] on select "Select Both Retail Consumable" at bounding box center [688, 123] width 103 height 14
click at [557, 135] on input "Allow Syncing to locations which are part of group." at bounding box center [557, 137] width 6 height 6
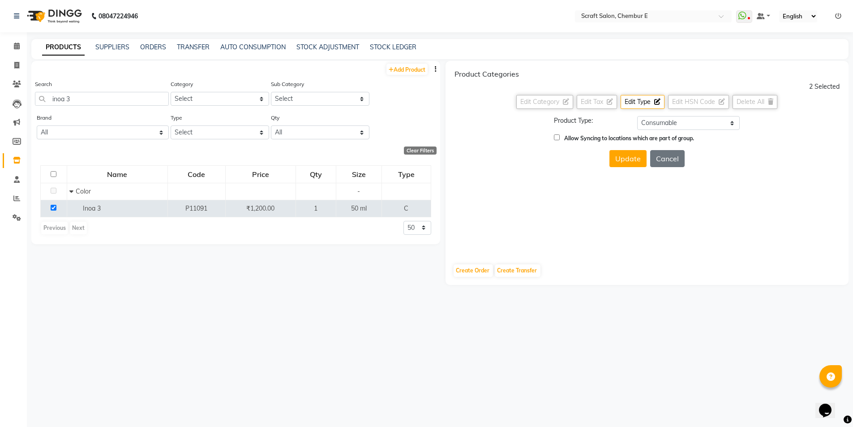
checkbox input "true"
click at [620, 159] on button "Update" at bounding box center [627, 158] width 37 height 17
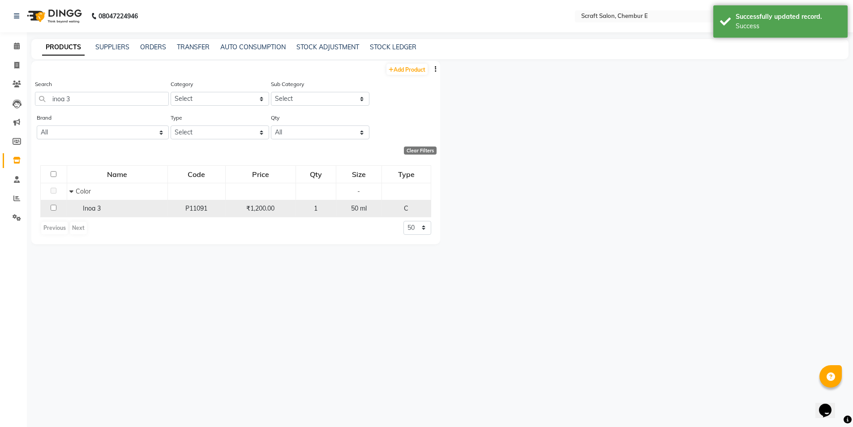
click at [52, 209] on input "checkbox" at bounding box center [54, 208] width 6 height 6
checkbox input "true"
select select
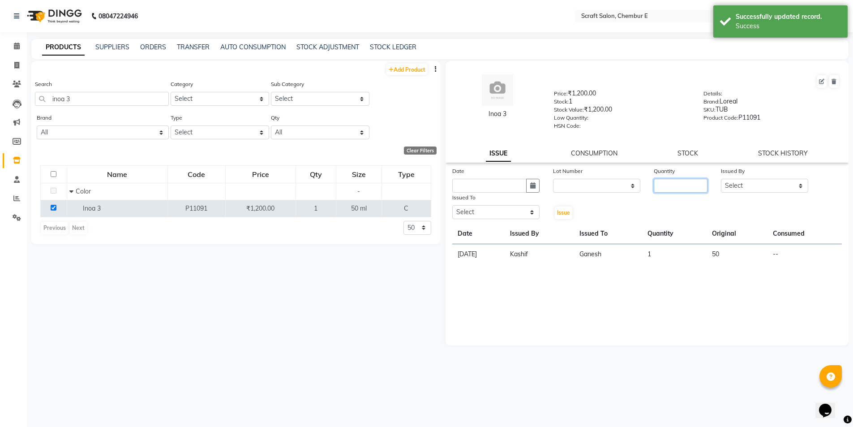
click at [675, 184] on input "number" at bounding box center [681, 186] width 54 height 14
type input "1"
click at [799, 183] on select "Select Frontdesk Ganesh [PERSON_NAME] Mahesh Meenakshi [PERSON_NAME]" at bounding box center [764, 186] width 87 height 14
select select "19332"
click at [721, 179] on select "Select Frontdesk Ganesh [PERSON_NAME] Mahesh Meenakshi [PERSON_NAME]" at bounding box center [764, 186] width 87 height 14
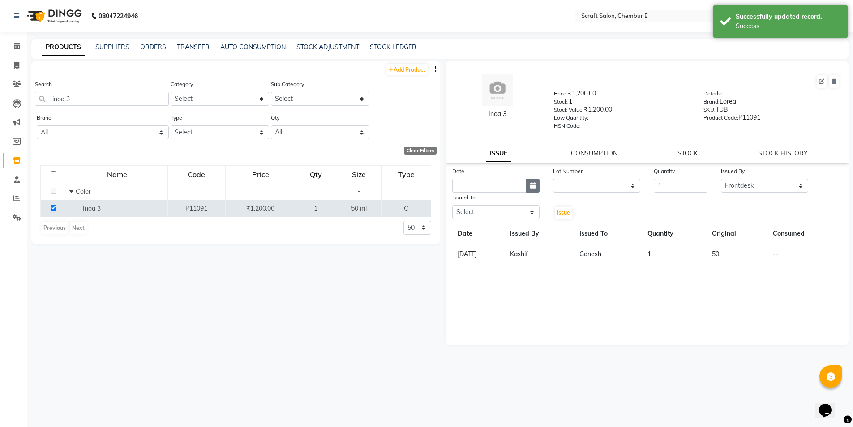
click at [531, 188] on icon "button" at bounding box center [532, 185] width 5 height 6
select select "9"
select select "2025"
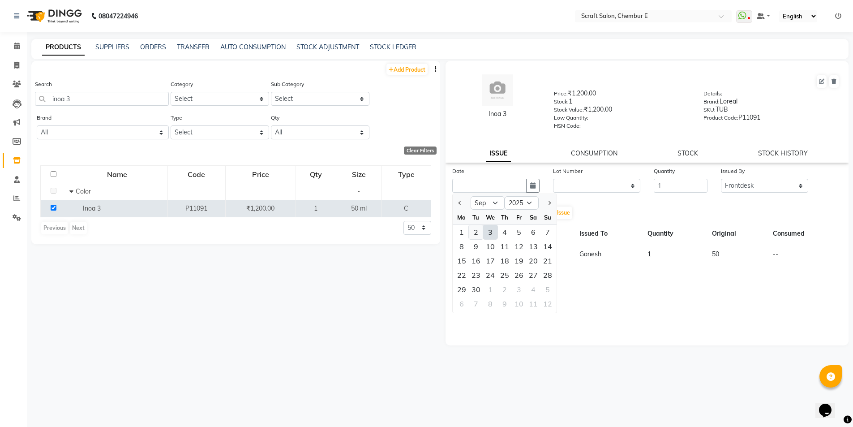
click at [478, 231] on div "2" at bounding box center [476, 232] width 14 height 14
type input "02-09-2025"
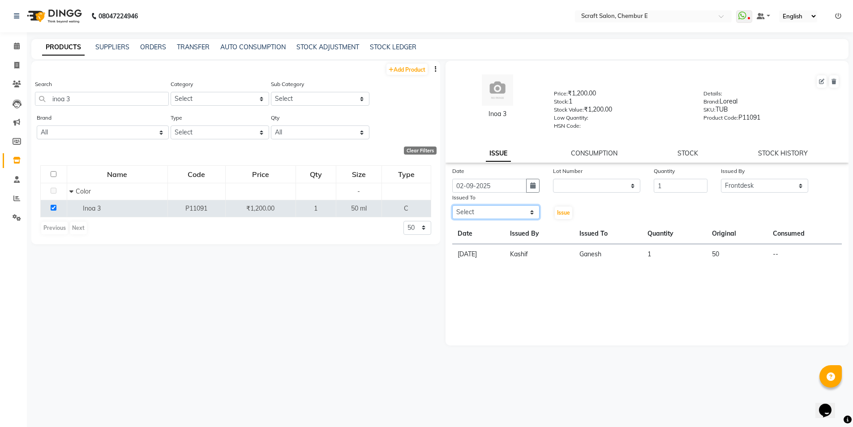
click at [530, 214] on select "Select Frontdesk Ganesh [PERSON_NAME] Mahesh Meenakshi [PERSON_NAME]" at bounding box center [495, 212] width 87 height 14
select select "33658"
click at [452, 205] on select "Select Frontdesk Ganesh [PERSON_NAME] Mahesh Meenakshi [PERSON_NAME]" at bounding box center [495, 212] width 87 height 14
click at [563, 213] on span "Issue" at bounding box center [563, 212] width 13 height 7
select select
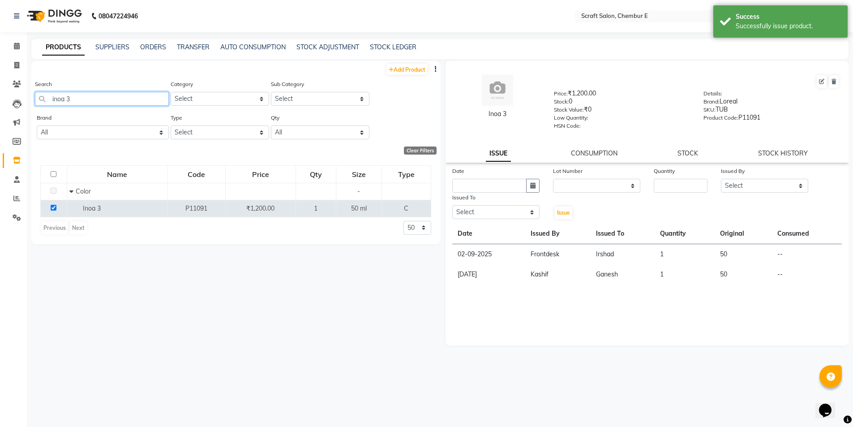
click at [95, 97] on input "inoa 3" at bounding box center [102, 99] width 134 height 14
type input "i"
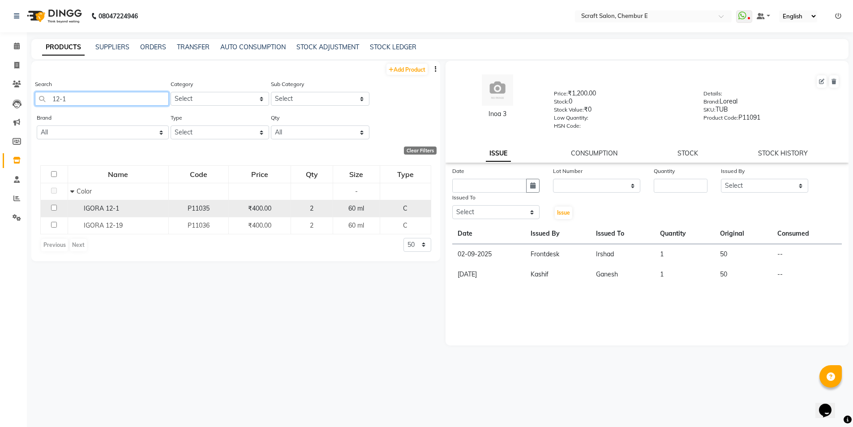
type input "12-1"
click at [52, 210] on input "checkbox" at bounding box center [54, 208] width 6 height 6
checkbox input "true"
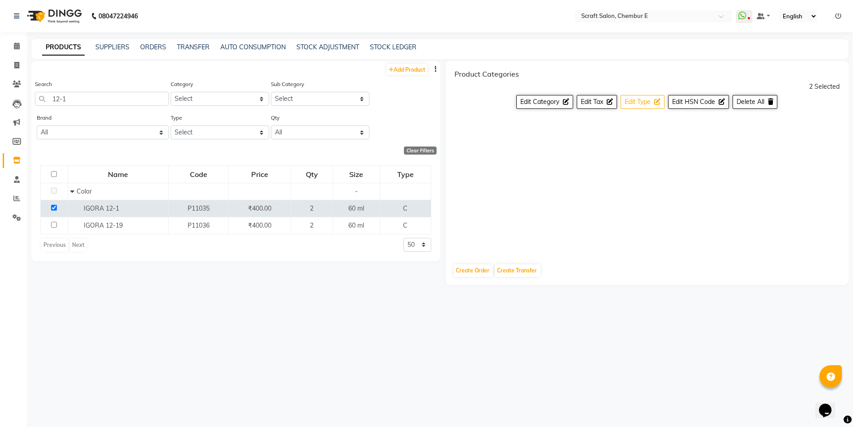
click at [647, 106] on span "Edit Type" at bounding box center [638, 102] width 26 height 8
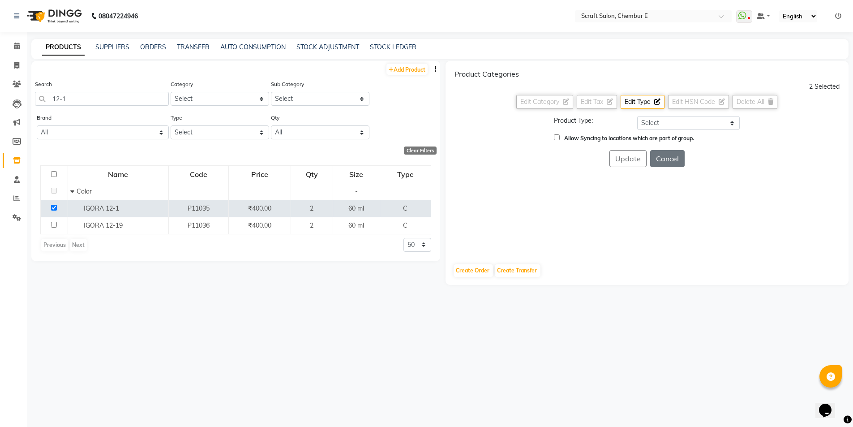
click at [556, 138] on input "Allow Syncing to locations which are part of group." at bounding box center [557, 137] width 6 height 6
checkbox input "true"
click at [730, 122] on select "Select Both Retail Consumable" at bounding box center [688, 123] width 103 height 14
select select "C"
click at [637, 116] on select "Select Both Retail Consumable" at bounding box center [688, 123] width 103 height 14
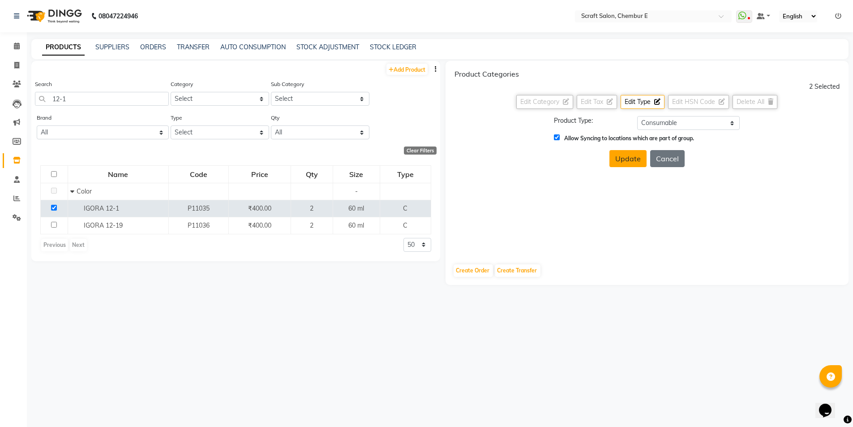
click at [640, 161] on button "Update" at bounding box center [627, 158] width 37 height 17
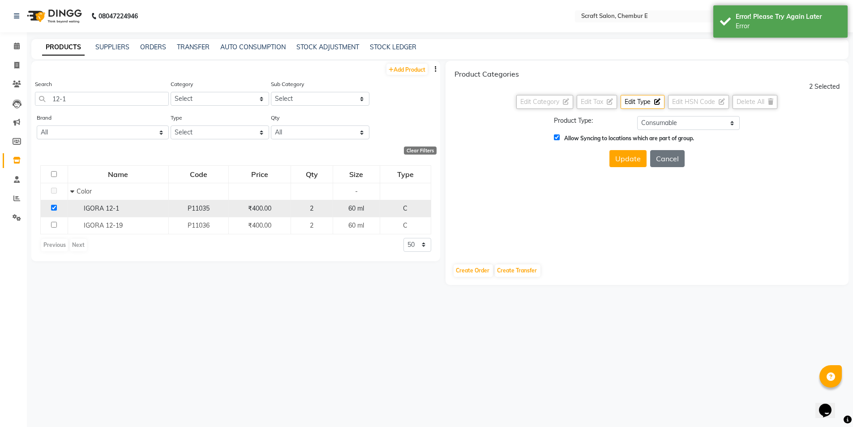
click at [51, 207] on input "checkbox" at bounding box center [54, 208] width 6 height 6
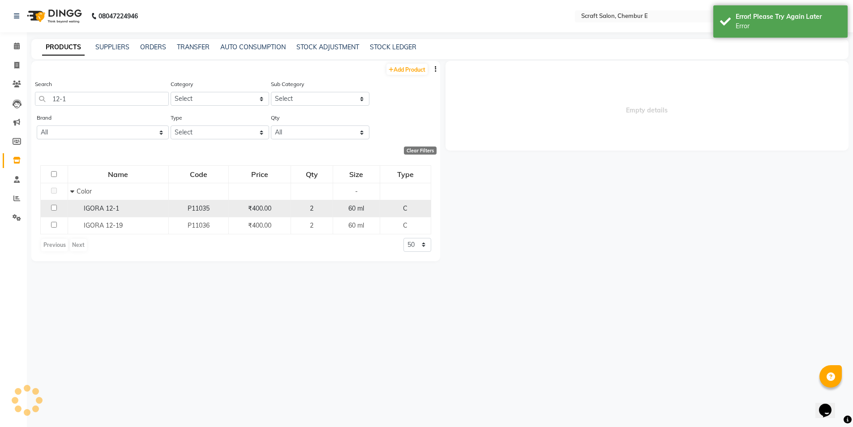
click at [55, 206] on input "checkbox" at bounding box center [54, 208] width 6 height 6
checkbox input "true"
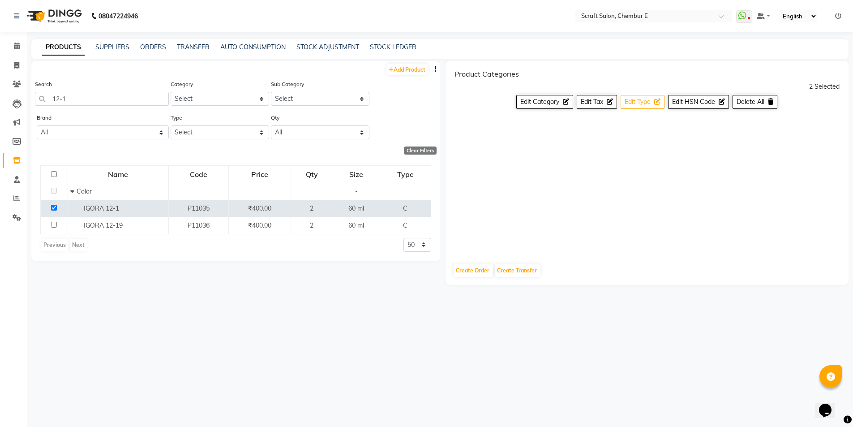
click at [648, 102] on span "Edit Type" at bounding box center [638, 102] width 26 height 8
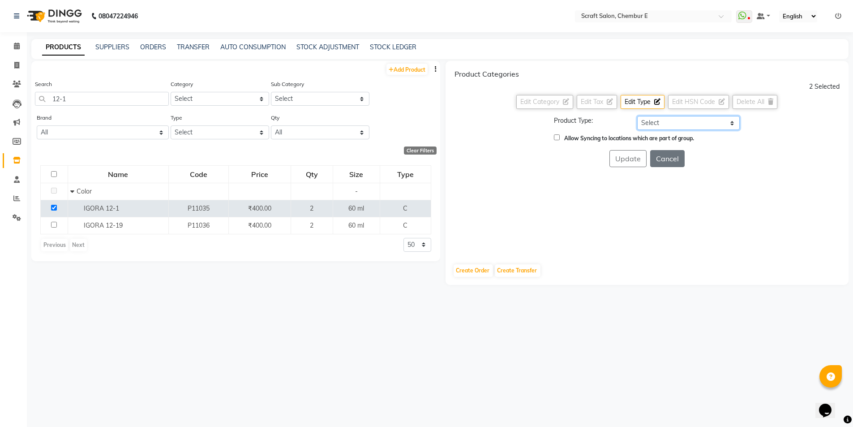
click at [733, 124] on select "Select Both Retail Consumable" at bounding box center [688, 123] width 103 height 14
select select "C"
click at [637, 116] on select "Select Both Retail Consumable" at bounding box center [688, 123] width 103 height 14
click at [555, 134] on div "Allow Syncing to locations which are part of group." at bounding box center [646, 137] width 199 height 9
click at [614, 161] on button "Update" at bounding box center [627, 158] width 37 height 17
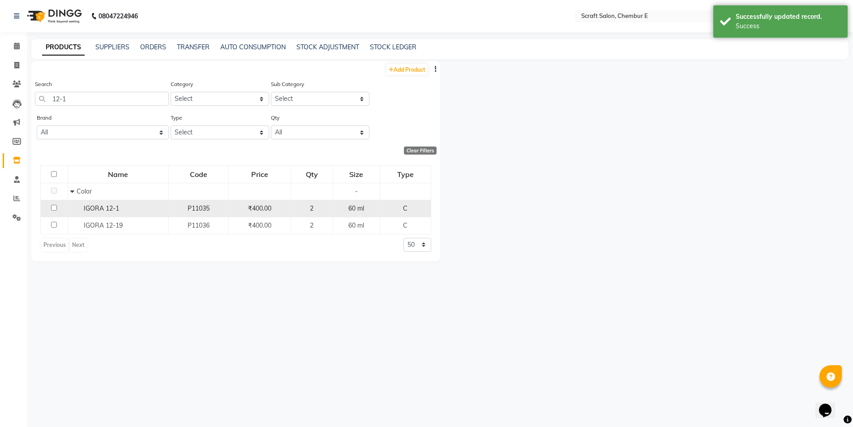
click at [56, 208] on input "checkbox" at bounding box center [54, 208] width 6 height 6
checkbox input "true"
select select
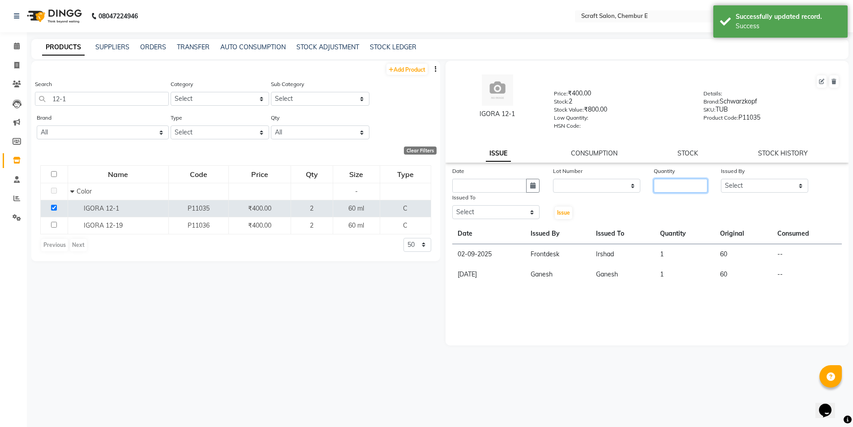
click at [690, 187] on input "number" at bounding box center [681, 186] width 54 height 14
type input "1"
click at [532, 188] on icon "button" at bounding box center [532, 185] width 5 height 6
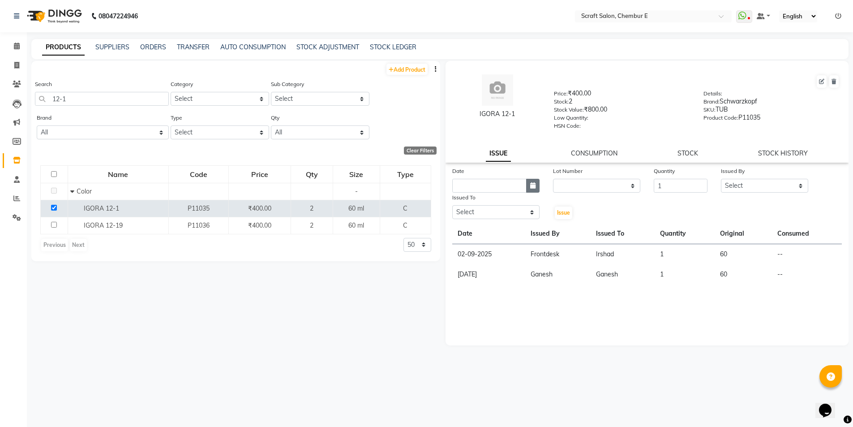
select select "9"
select select "2025"
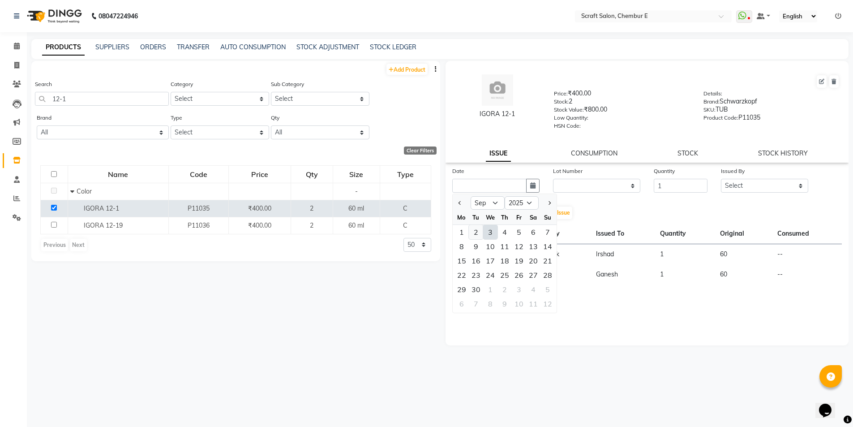
click at [477, 230] on div "2" at bounding box center [476, 232] width 14 height 14
type input "02-09-2025"
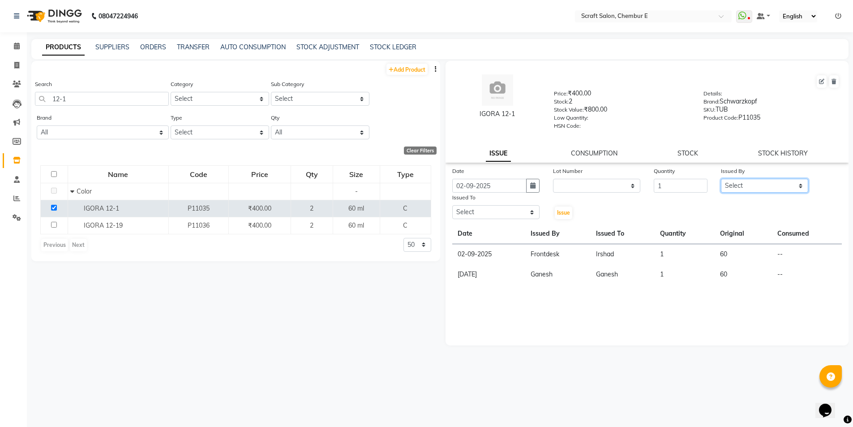
click at [798, 184] on select "Select Frontdesk Ganesh [PERSON_NAME] Mahesh Meenakshi [PERSON_NAME]" at bounding box center [764, 186] width 87 height 14
select select "19332"
click at [721, 179] on select "Select Frontdesk Ganesh [PERSON_NAME] Mahesh Meenakshi [PERSON_NAME]" at bounding box center [764, 186] width 87 height 14
click at [529, 213] on select "Select Frontdesk Ganesh [PERSON_NAME] Mahesh Meenakshi [PERSON_NAME]" at bounding box center [495, 212] width 87 height 14
select select "33658"
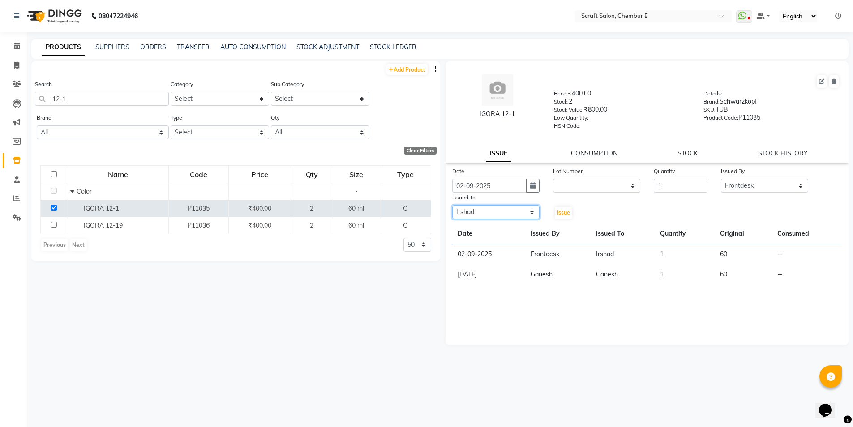
click at [452, 205] on select "Select Frontdesk Ganesh [PERSON_NAME] Mahesh Meenakshi [PERSON_NAME]" at bounding box center [495, 212] width 87 height 14
click at [558, 213] on span "Issue" at bounding box center [563, 212] width 13 height 7
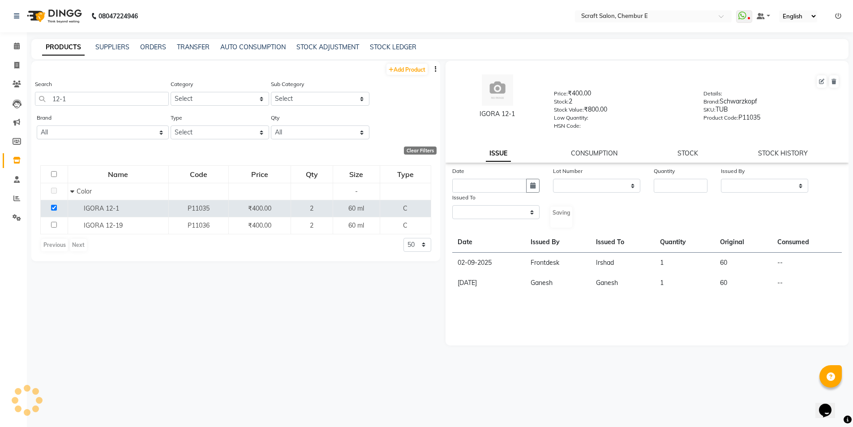
select select
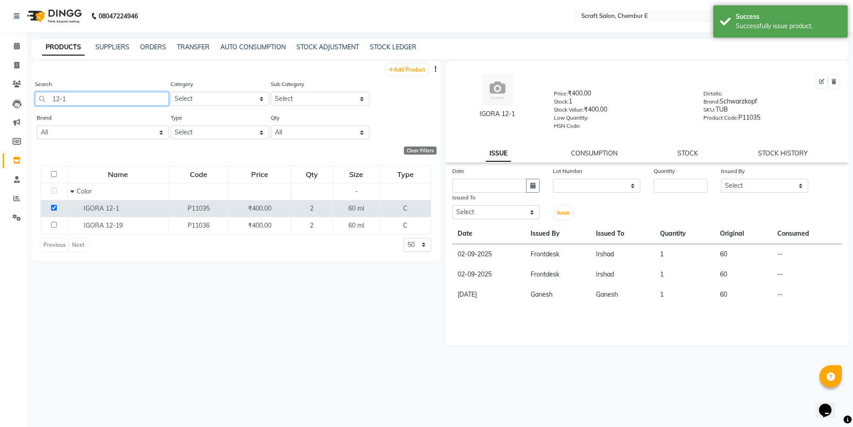
click at [89, 98] on input "12-1" at bounding box center [102, 99] width 134 height 14
type input "1"
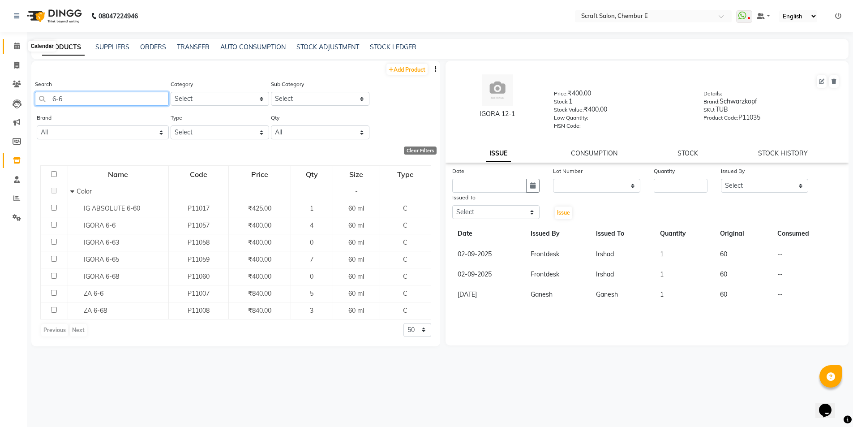
type input "6-6"
click at [15, 45] on icon at bounding box center [17, 46] width 6 height 7
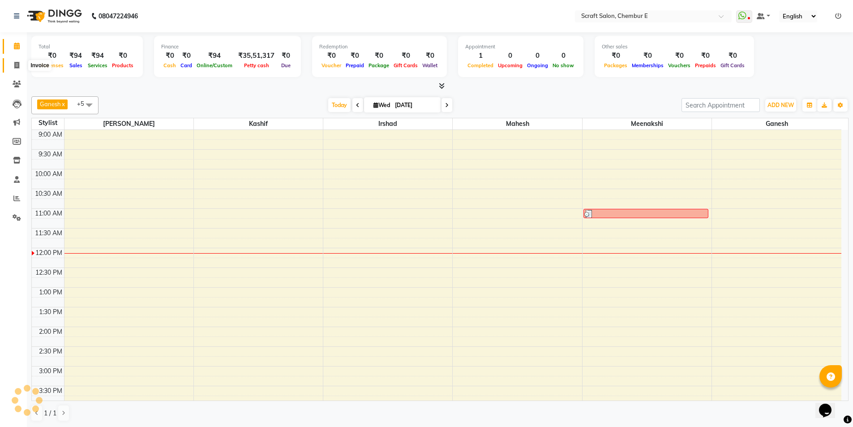
click at [16, 64] on icon at bounding box center [16, 65] width 5 height 7
select select "service"
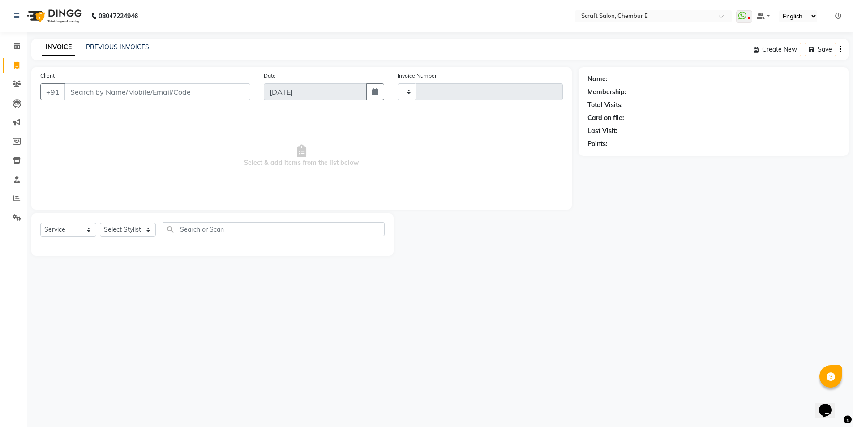
type input "1364"
select select "3922"
click at [119, 94] on input "Client" at bounding box center [158, 91] width 188 height 17
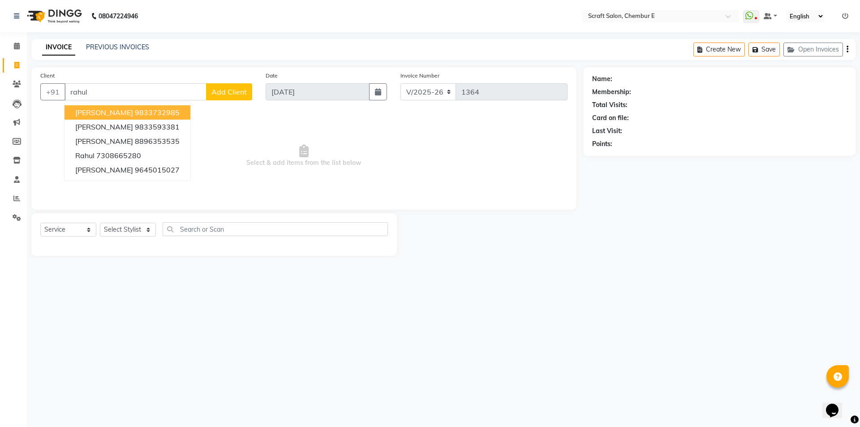
click at [139, 113] on ngb-highlight "9833732985" at bounding box center [157, 112] width 45 height 9
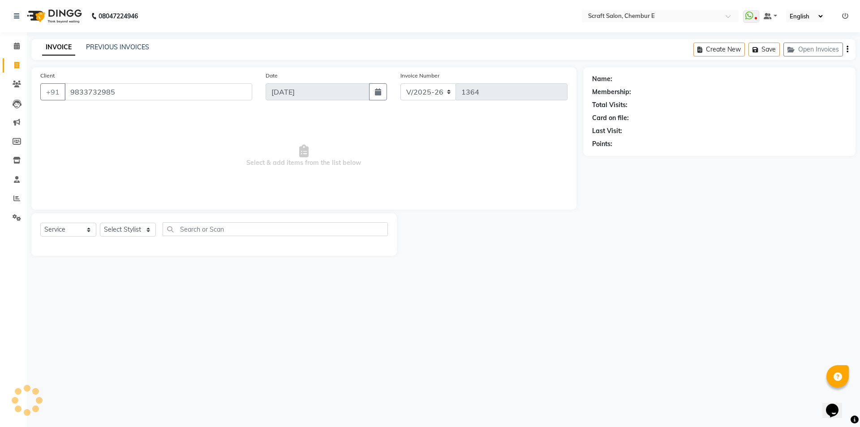
type input "9833732985"
click at [89, 230] on select "Select Service Product Membership Package Voucher Prepaid Gift Card" at bounding box center [68, 230] width 56 height 14
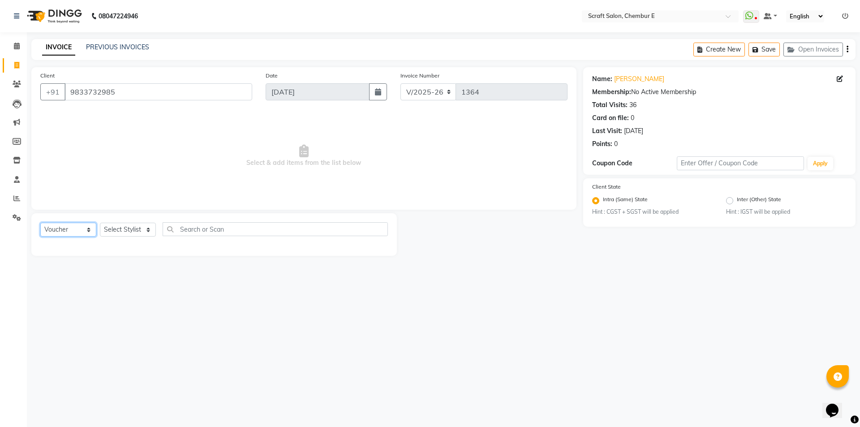
click at [40, 223] on select "Select Service Product Membership Package Voucher Prepaid Gift Card" at bounding box center [68, 230] width 56 height 14
click at [92, 229] on select "Select Service Product Membership Package Voucher Prepaid Gift Card" at bounding box center [68, 230] width 56 height 14
select select "package"
click at [40, 223] on select "Select Service Product Membership Package Voucher Prepaid Gift Card" at bounding box center [68, 230] width 56 height 14
click at [153, 229] on select "Select Stylist Frontdesk Ganesh [PERSON_NAME] Mahesh Meenakshi [PERSON_NAME]" at bounding box center [128, 230] width 56 height 14
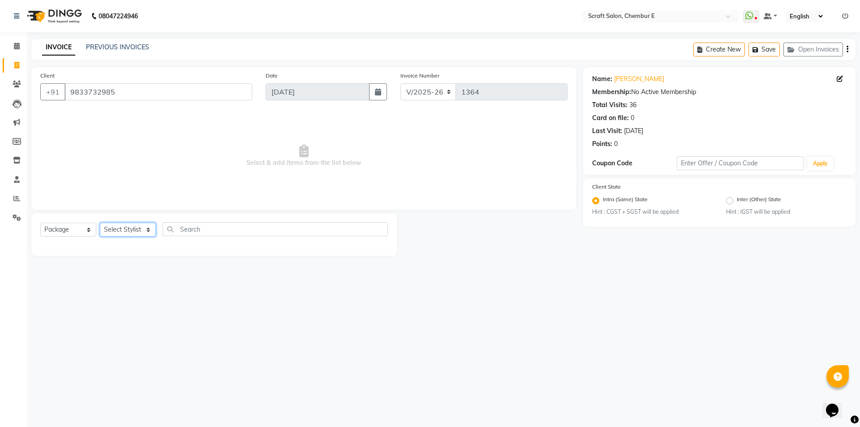
select select "24787"
click at [100, 223] on select "Select Stylist Frontdesk Ganesh [PERSON_NAME] Mahesh Meenakshi [PERSON_NAME]" at bounding box center [128, 230] width 56 height 14
click at [197, 224] on input "text" at bounding box center [275, 229] width 225 height 14
type input "h"
click at [93, 229] on select "Select Service Product Membership Package Voucher Prepaid Gift Card" at bounding box center [68, 230] width 56 height 14
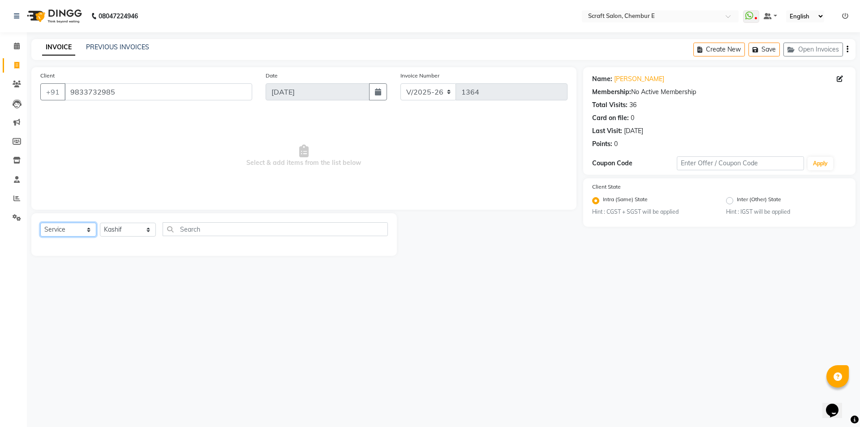
click at [40, 223] on select "Select Service Product Membership Package Voucher Prepaid Gift Card" at bounding box center [68, 230] width 56 height 14
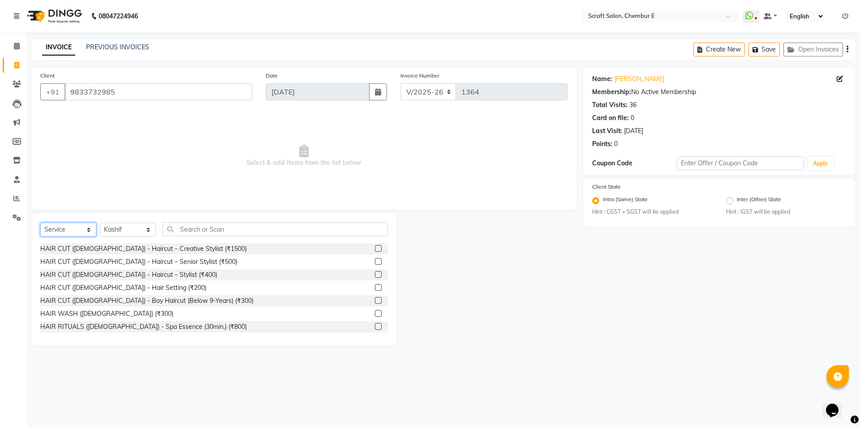
click at [93, 231] on select "Select Service Product Membership Package Voucher Prepaid Gift Card" at bounding box center [68, 230] width 56 height 14
click at [40, 223] on select "Select Service Product Membership Package Voucher Prepaid Gift Card" at bounding box center [68, 230] width 56 height 14
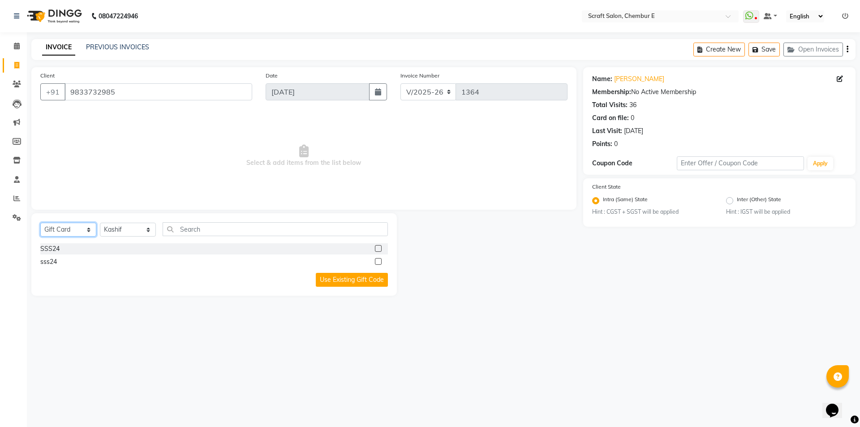
click at [90, 227] on select "Select Service Product Membership Package Voucher Prepaid Gift Card" at bounding box center [68, 230] width 56 height 14
select select "P"
click at [40, 223] on select "Select Service Product Membership Package Voucher Prepaid Gift Card" at bounding box center [68, 230] width 56 height 14
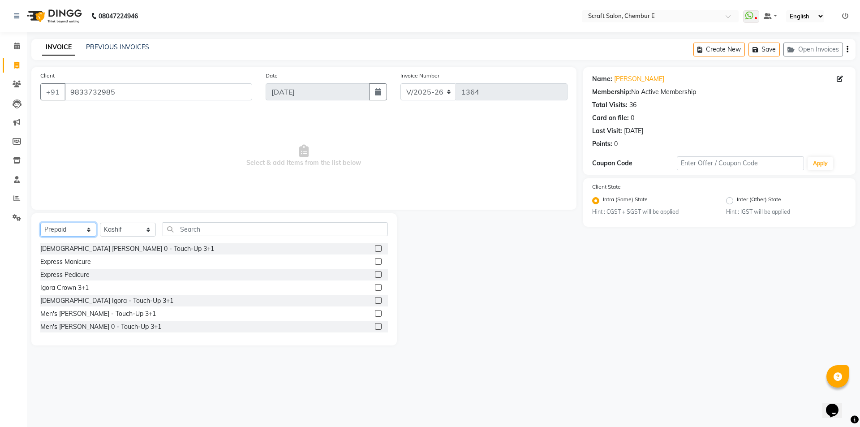
scroll to position [118, 0]
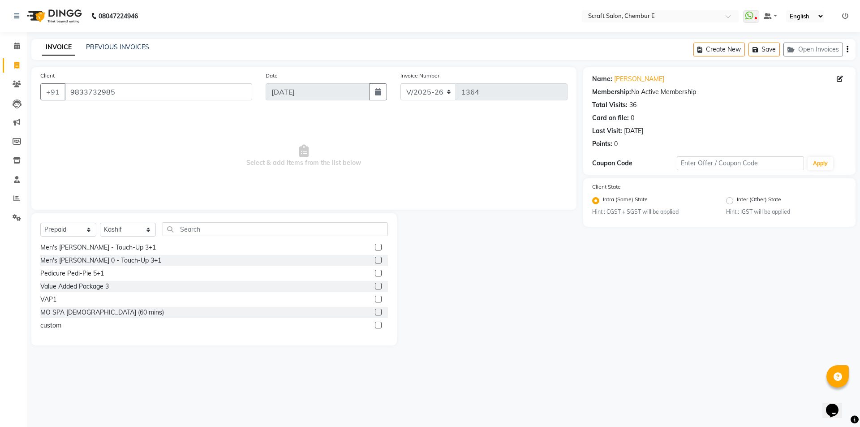
click at [95, 317] on div "MO SPA [DEMOGRAPHIC_DATA] (60 mins)" at bounding box center [213, 312] width 347 height 11
click at [95, 315] on div "MO SPA [DEMOGRAPHIC_DATA] (60 mins)" at bounding box center [102, 312] width 124 height 9
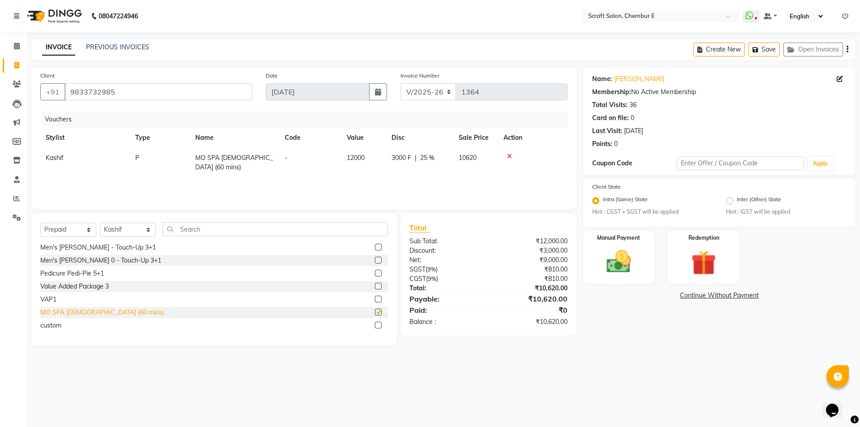
checkbox input "false"
click at [508, 156] on icon at bounding box center [509, 156] width 5 height 6
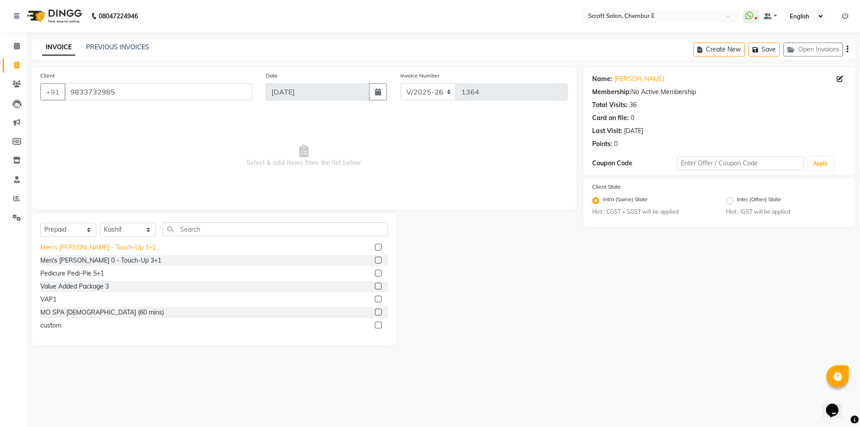
click at [77, 250] on div "Men's [PERSON_NAME] - Touch-Up 3+1" at bounding box center [98, 247] width 116 height 9
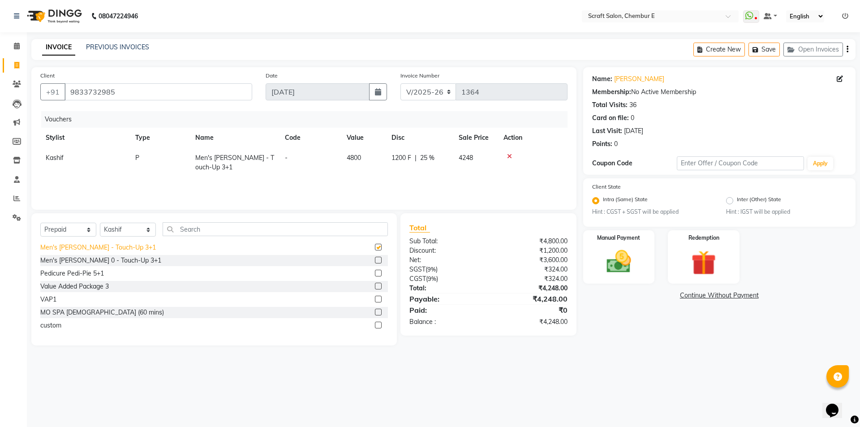
checkbox input "false"
click at [77, 257] on div "Men's [PERSON_NAME] 0 - Touch-Up 3+1" at bounding box center [100, 260] width 121 height 9
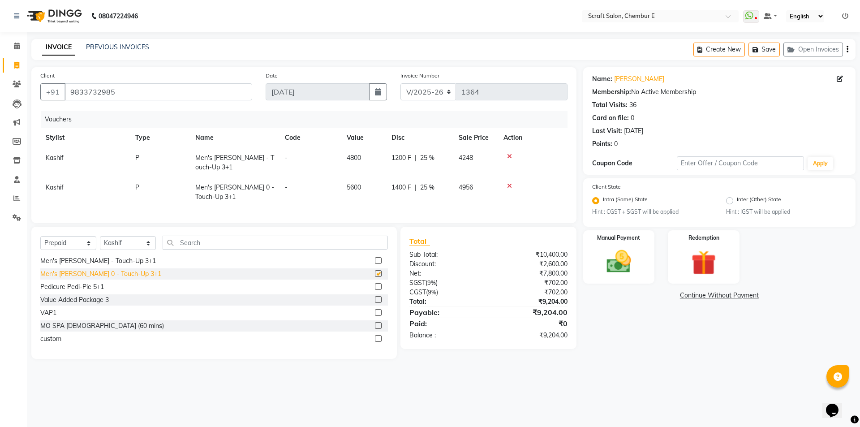
checkbox input "false"
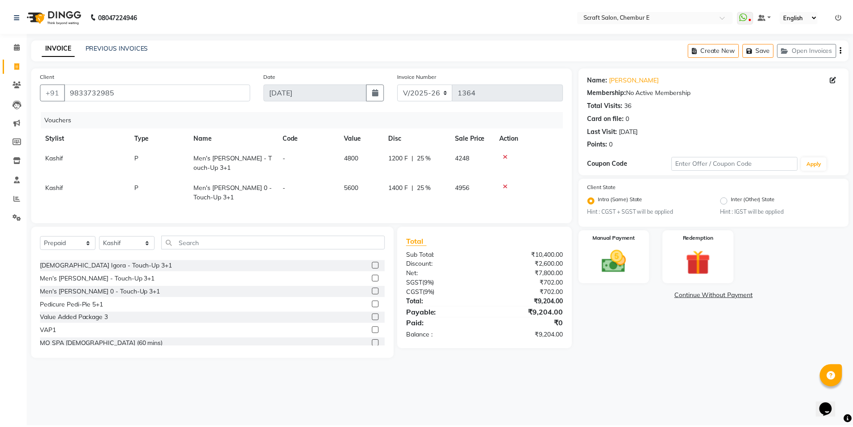
scroll to position [82, 0]
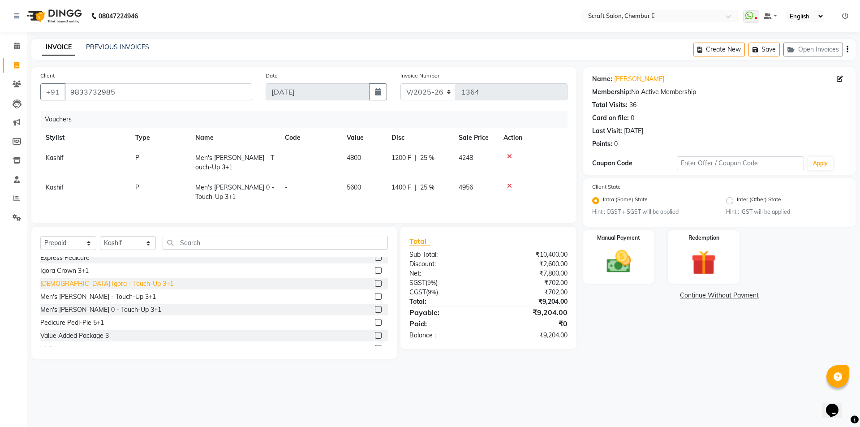
click at [95, 288] on div "[DEMOGRAPHIC_DATA] Igora - Touch-Up 3+1" at bounding box center [106, 283] width 133 height 9
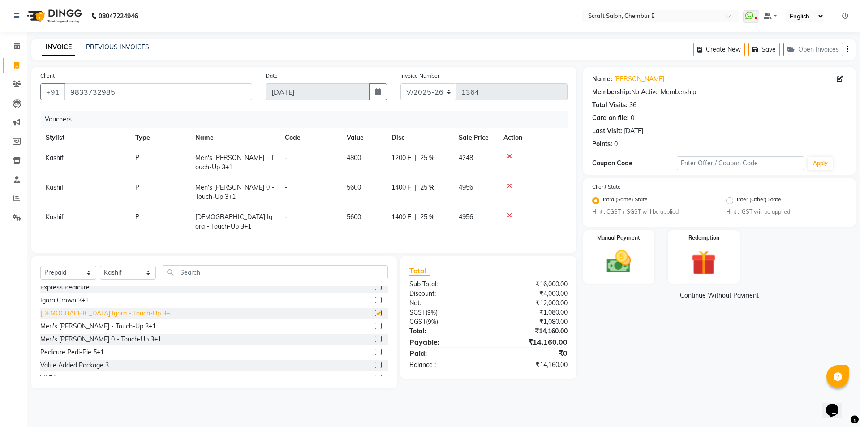
checkbox input "false"
click at [507, 184] on icon at bounding box center [509, 186] width 5 height 6
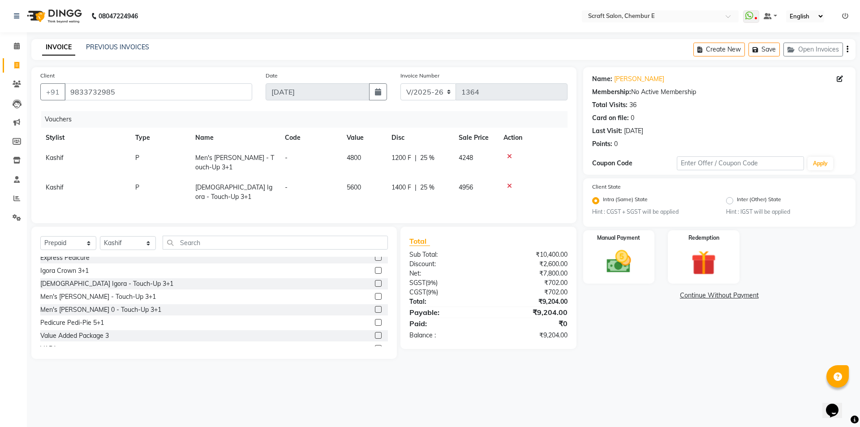
click at [507, 158] on icon at bounding box center [509, 156] width 5 height 6
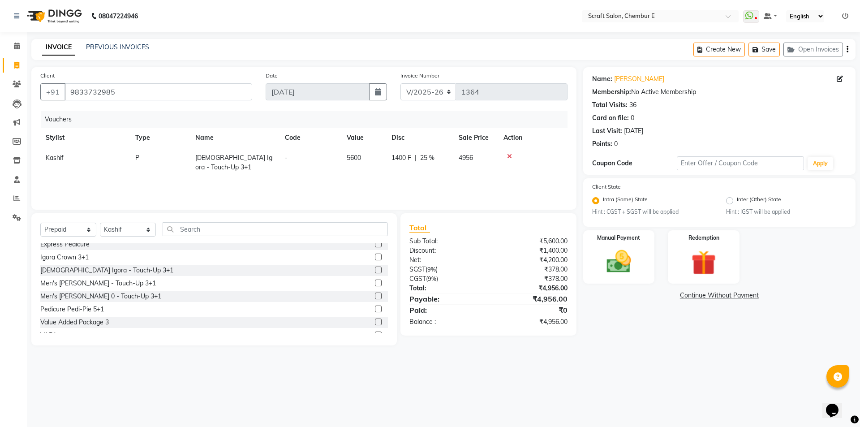
click at [507, 154] on icon at bounding box center [509, 156] width 5 height 6
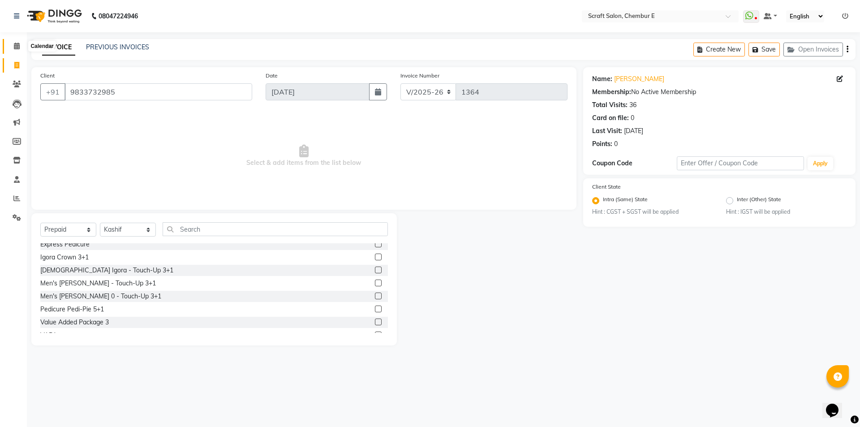
click at [18, 48] on icon at bounding box center [17, 46] width 6 height 7
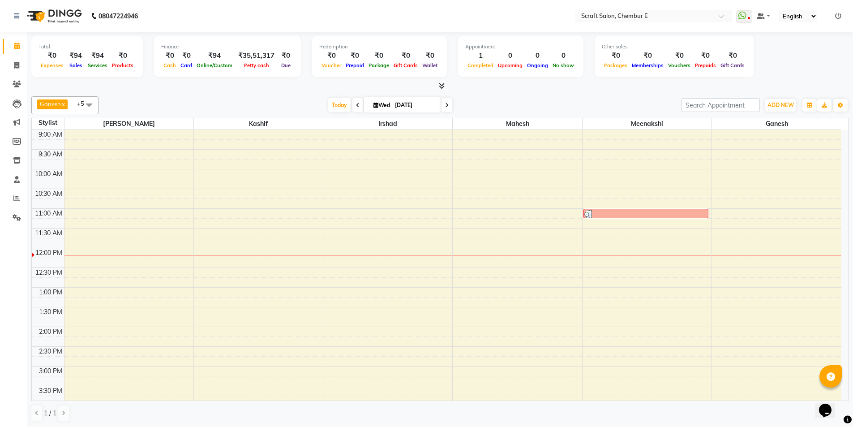
click at [838, 16] on icon at bounding box center [838, 16] width 6 height 6
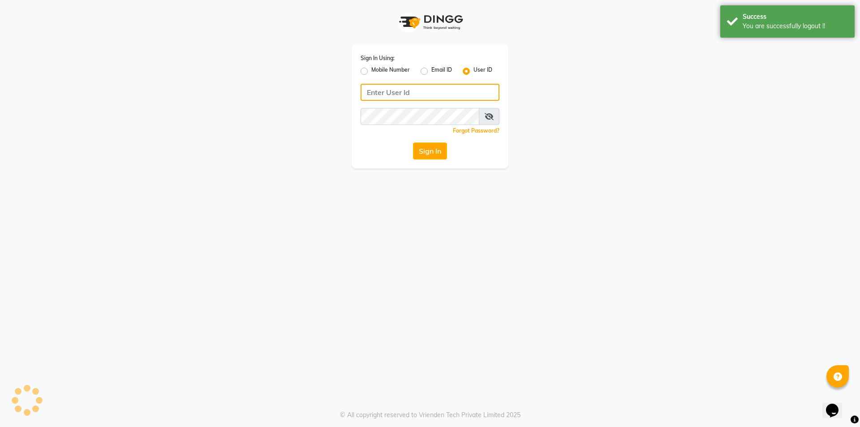
type input "7304495333"
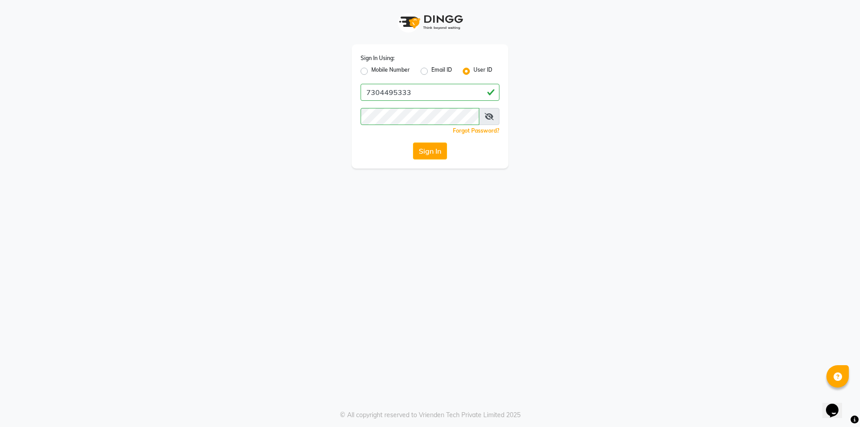
click at [371, 70] on label "Mobile Number" at bounding box center [390, 71] width 39 height 11
click at [371, 70] on input "Mobile Number" at bounding box center [374, 69] width 6 height 6
radio input "true"
radio input "false"
click at [405, 94] on input "Username" at bounding box center [444, 92] width 109 height 17
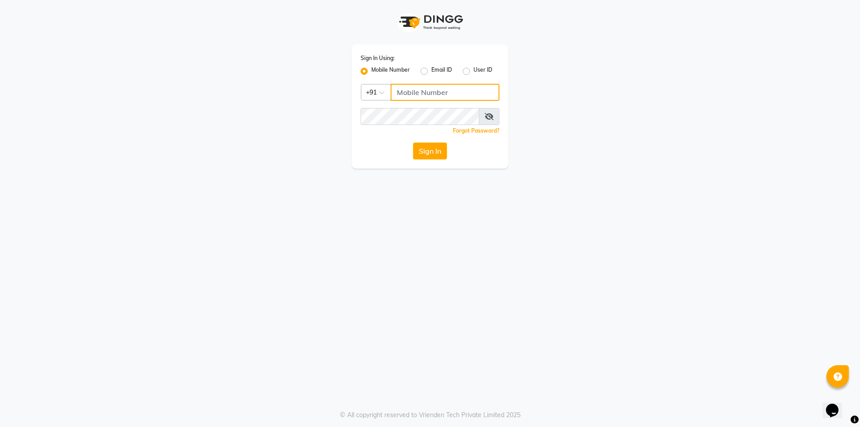
type input "7304495333"
click at [425, 155] on button "Sign In" at bounding box center [430, 150] width 34 height 17
